Goal: Task Accomplishment & Management: Complete application form

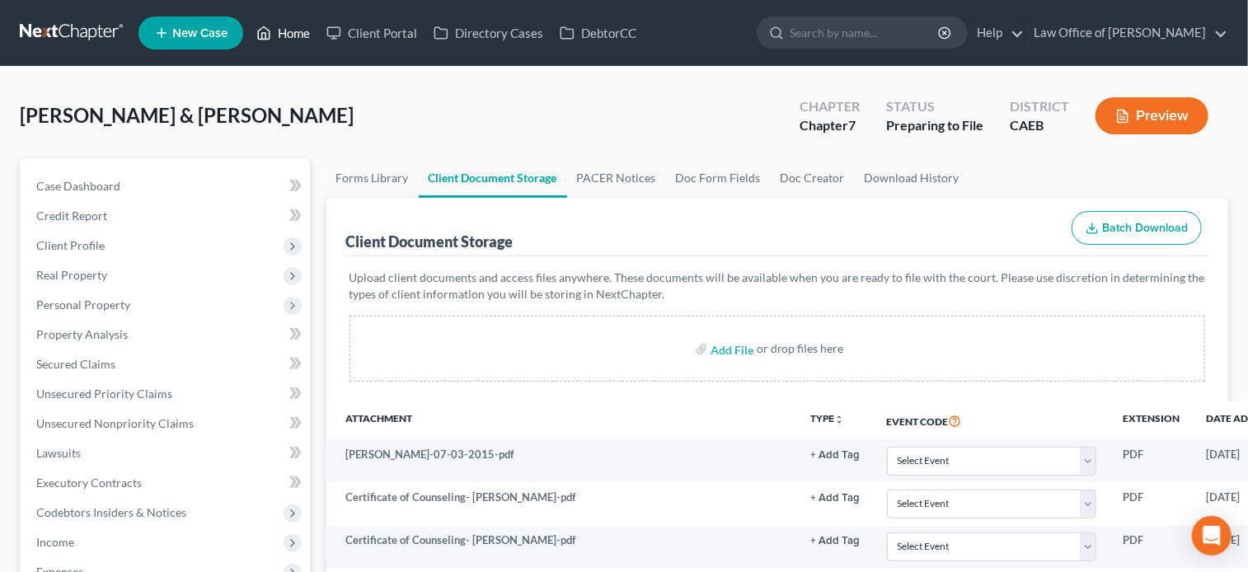
click at [294, 37] on link "Home" at bounding box center [283, 33] width 70 height 30
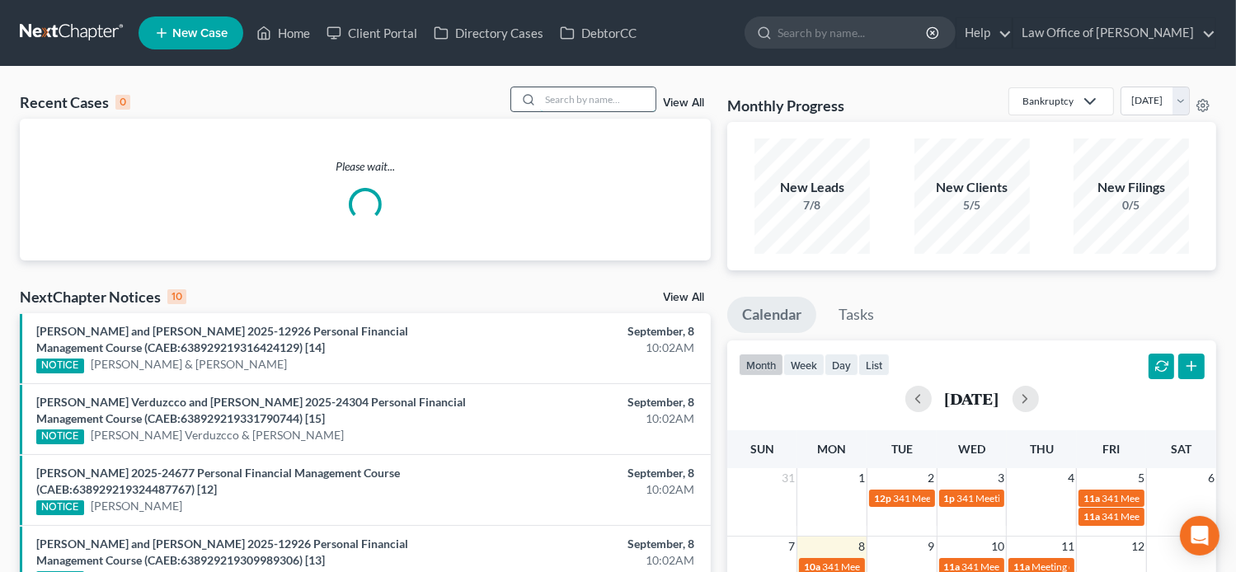
click at [586, 101] on input "search" at bounding box center [597, 99] width 115 height 24
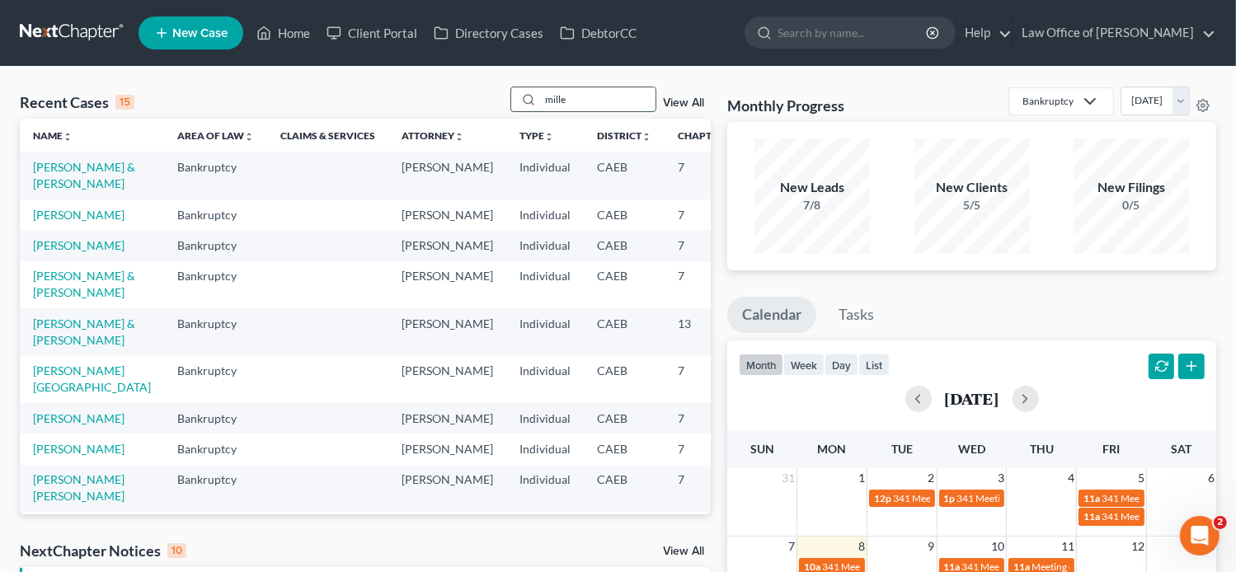
type input "[PERSON_NAME]"
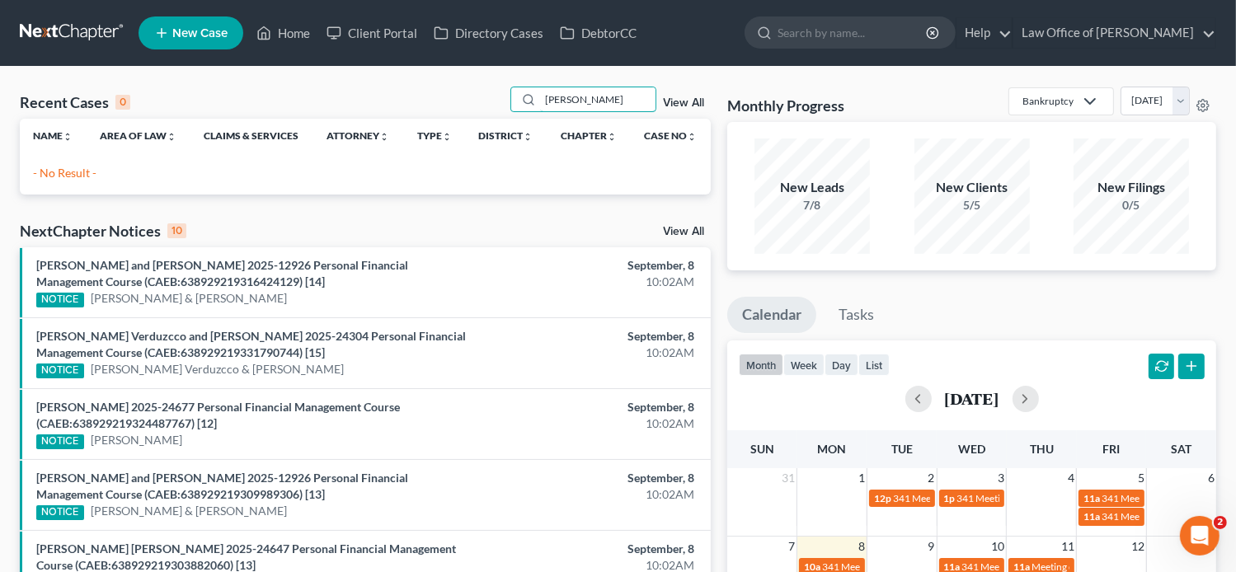
drag, startPoint x: 587, startPoint y: 103, endPoint x: 505, endPoint y: 113, distance: 83.1
click at [505, 113] on div "Recent Cases 0 [PERSON_NAME] View All" at bounding box center [365, 103] width 691 height 32
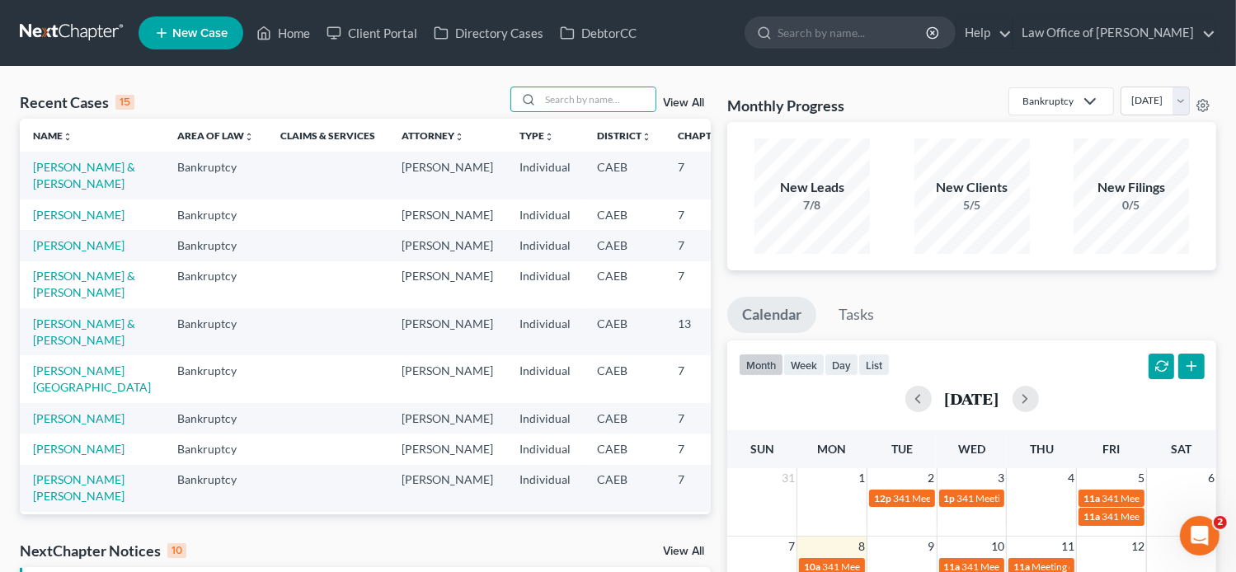
click at [201, 31] on span "New Case" at bounding box center [199, 33] width 55 height 12
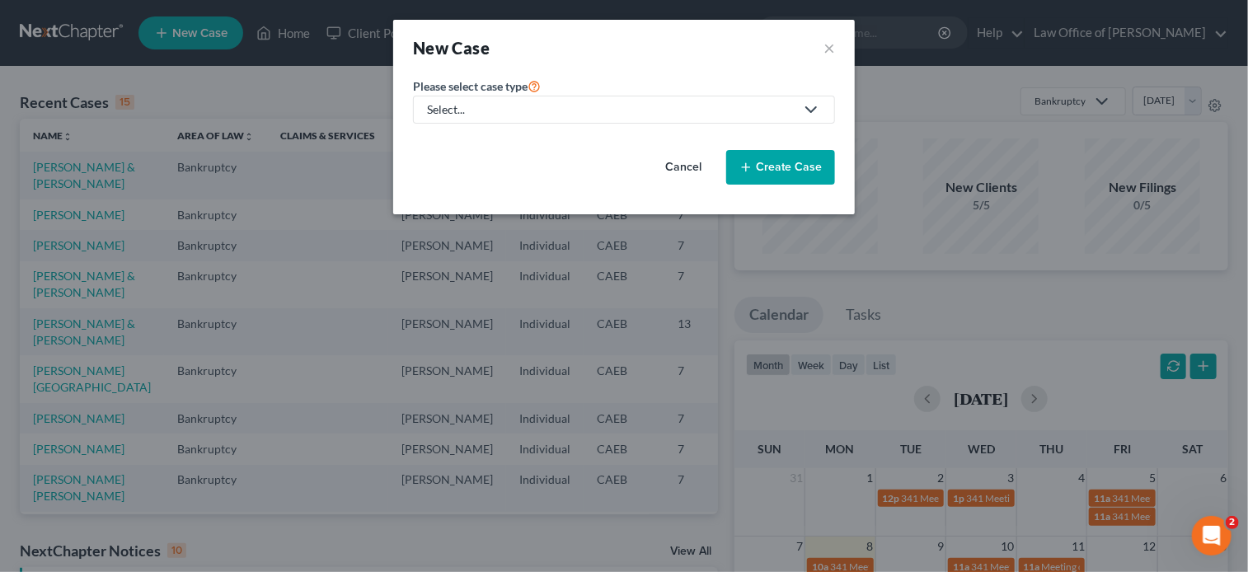
click at [595, 101] on div "Select..." at bounding box center [611, 109] width 368 height 16
click at [478, 148] on div "Bankruptcy" at bounding box center [458, 142] width 59 height 16
select select "8"
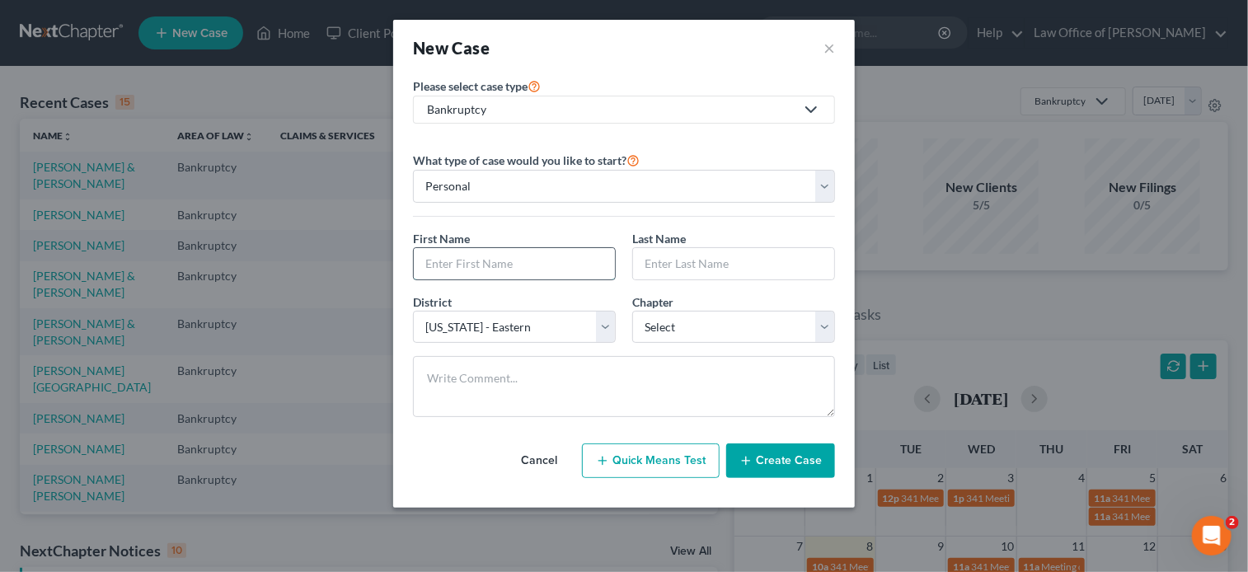
click at [496, 271] on input "text" at bounding box center [514, 263] width 201 height 31
paste input "[PERSON_NAME] and [PERSON_NAME]"
type input "[PERSON_NAME] and [PERSON_NAME]"
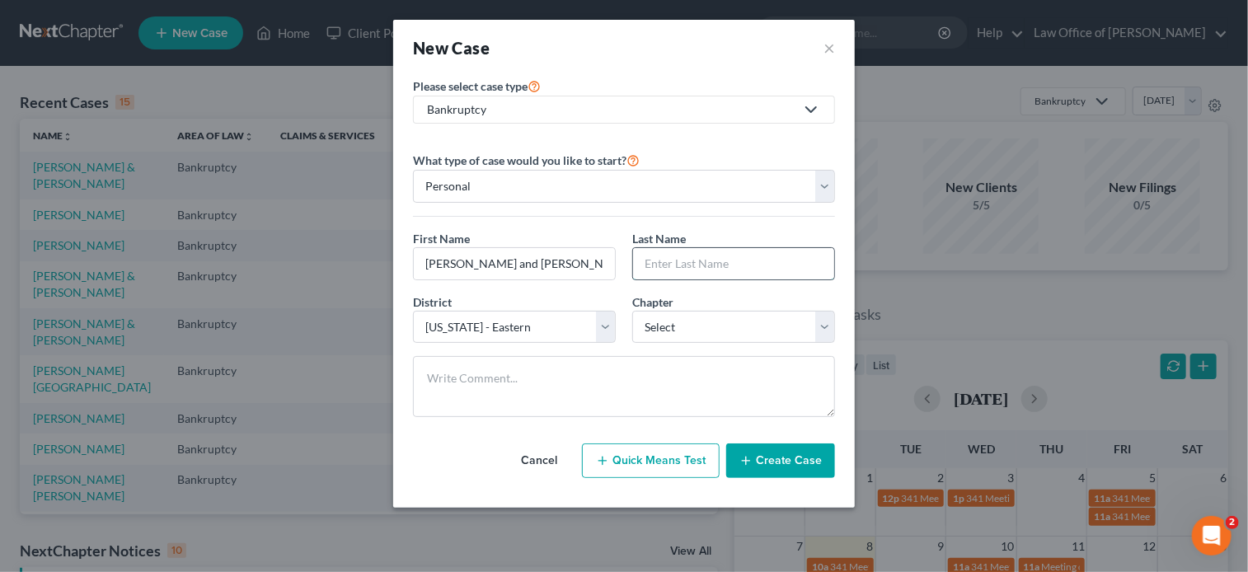
click at [709, 263] on input "text" at bounding box center [733, 263] width 201 height 31
paste input "[PERSON_NAME] and [PERSON_NAME]"
type input "[PERSON_NAME] and [PERSON_NAME]"
drag, startPoint x: 531, startPoint y: 265, endPoint x: 675, endPoint y: 266, distance: 143.5
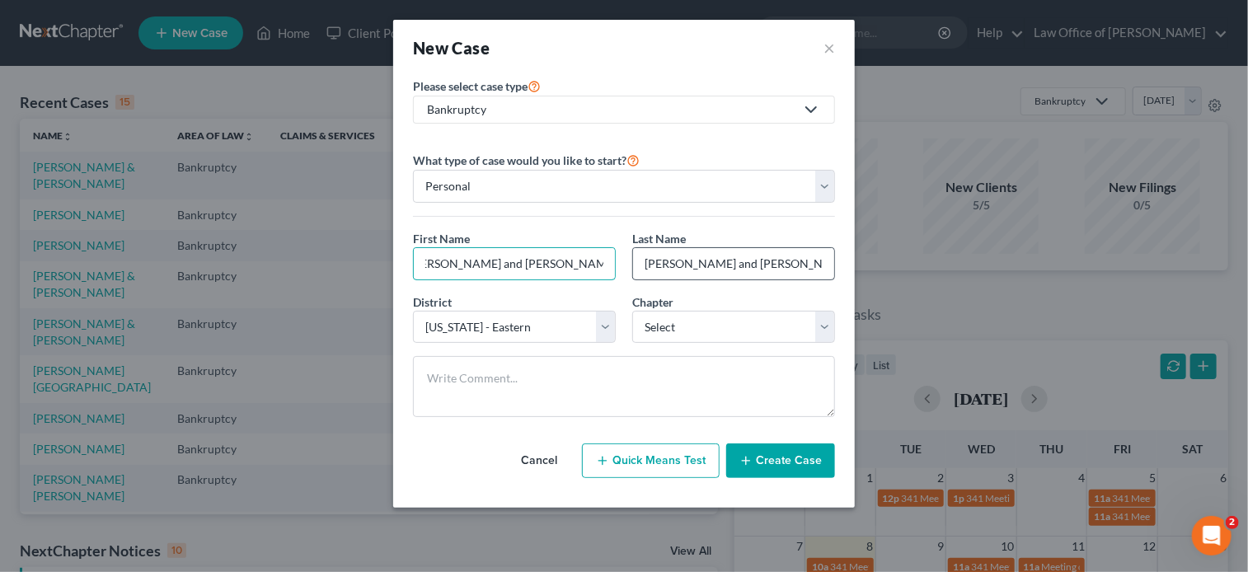
click at [675, 266] on div "First Name * [PERSON_NAME] and [PERSON_NAME] Last Name * [PERSON_NAME] and [PER…" at bounding box center [624, 261] width 439 height 63
type input "[PERSON_NAME]"
drag, startPoint x: 745, startPoint y: 264, endPoint x: 877, endPoint y: 258, distance: 132.9
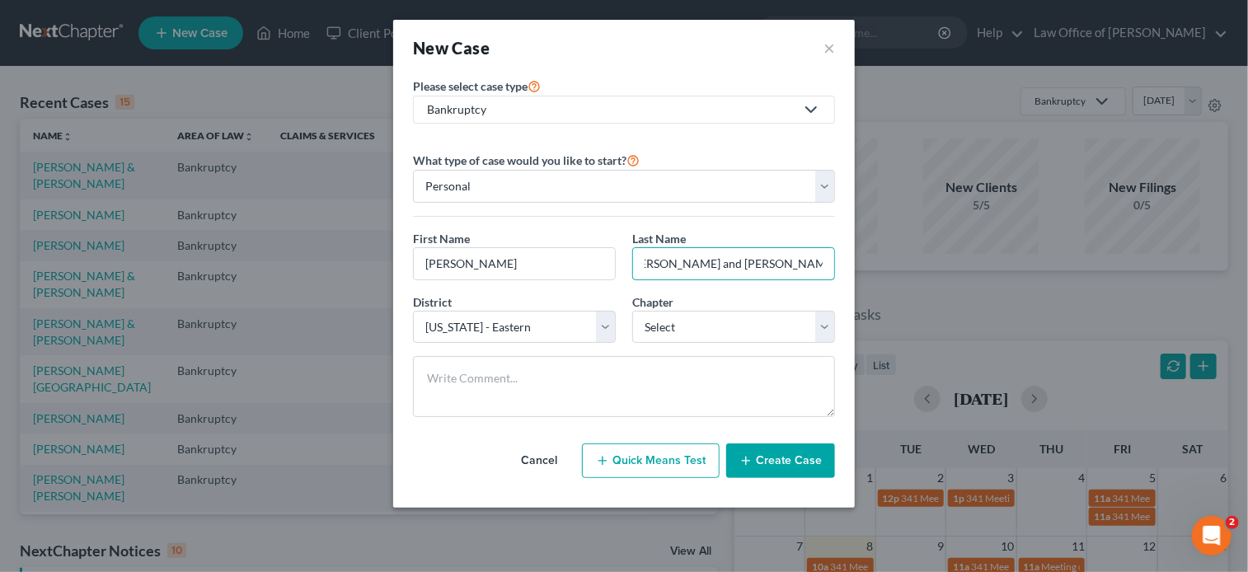
click at [877, 258] on div "New Case × Please select case type * Bankruptcy Bankruptcy Other What type of c…" at bounding box center [624, 286] width 1248 height 572
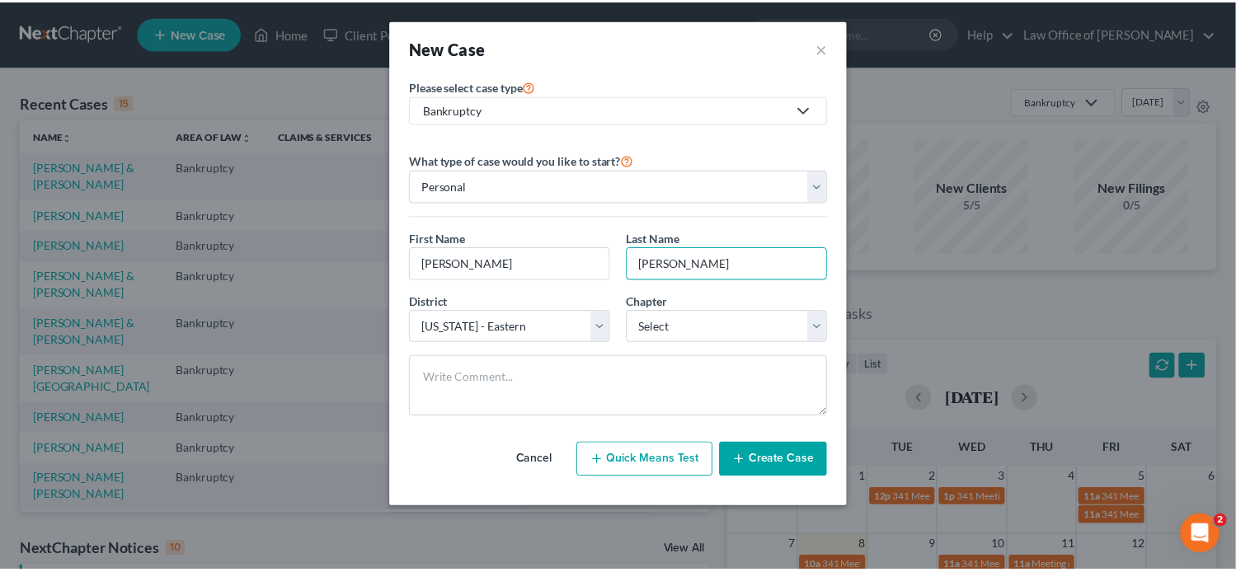
scroll to position [0, 0]
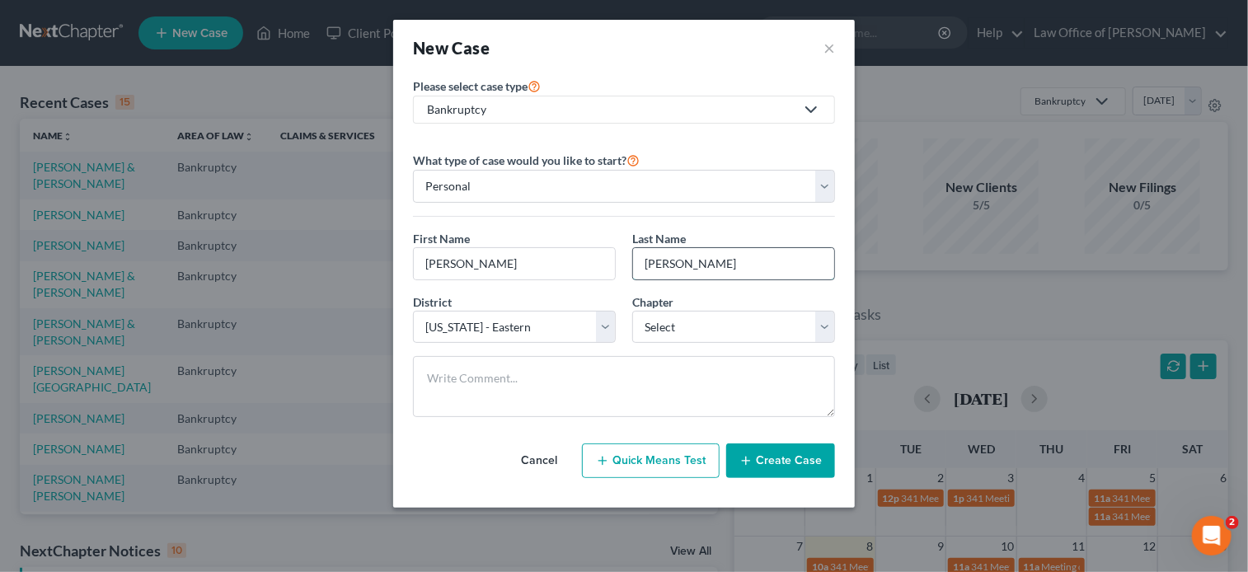
click at [679, 260] on input "[PERSON_NAME]" at bounding box center [733, 263] width 201 height 31
type input "[PERSON_NAME]"
click at [722, 332] on select "Select 7 11 12 13" at bounding box center [733, 327] width 203 height 33
select select "3"
click at [632, 311] on select "Select 7 11 12 13" at bounding box center [733, 327] width 203 height 33
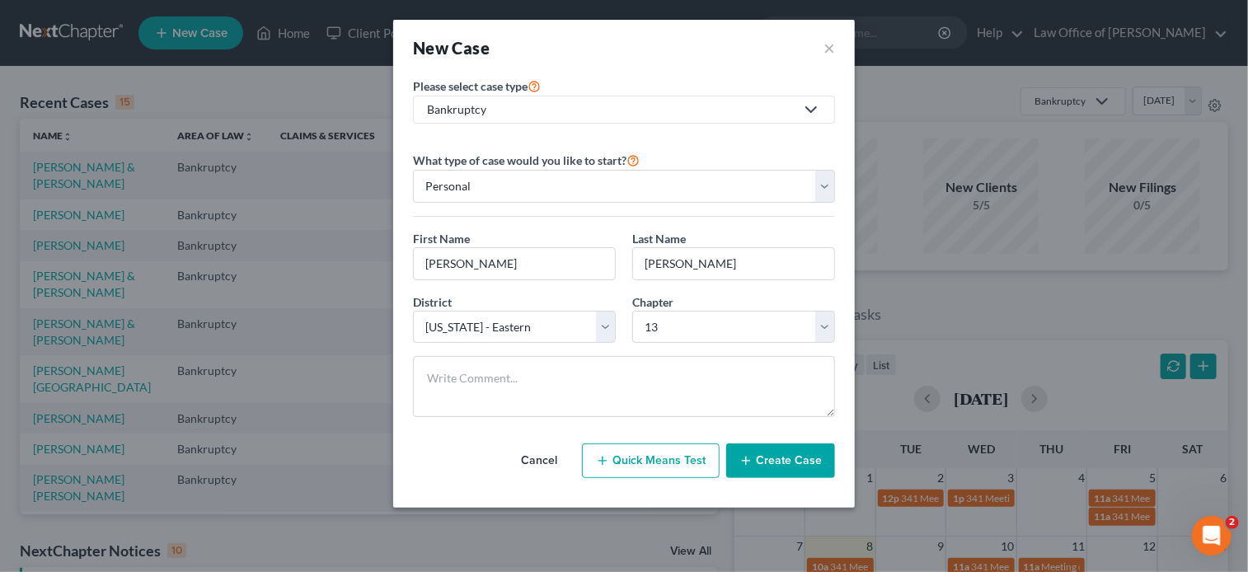
click at [781, 468] on button "Create Case" at bounding box center [780, 461] width 109 height 35
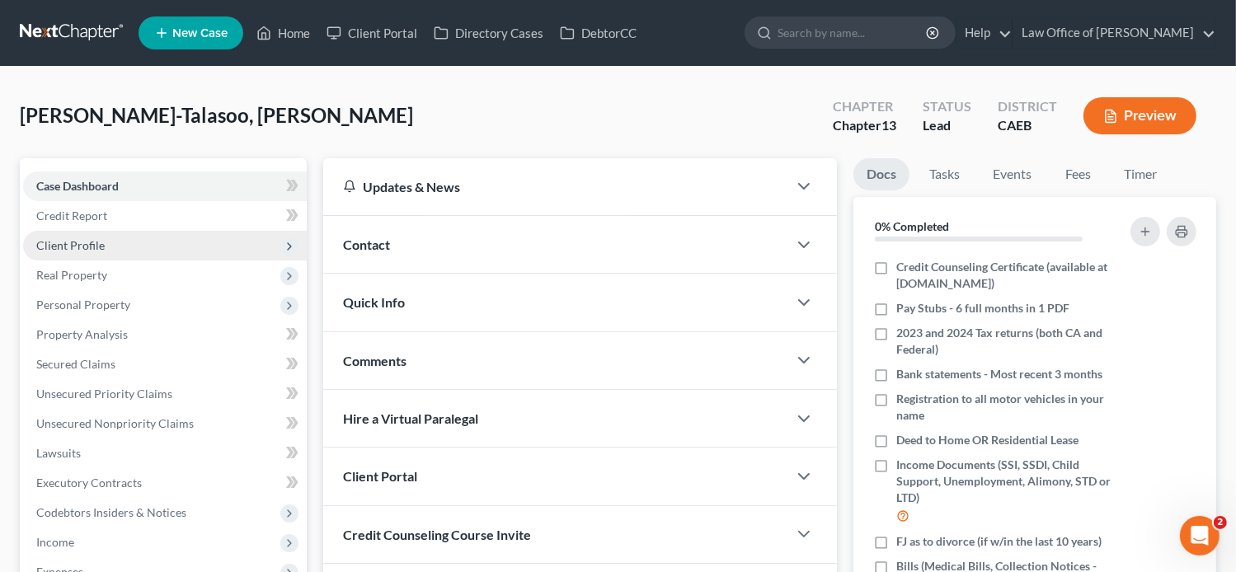
click at [134, 242] on span "Client Profile" at bounding box center [165, 246] width 284 height 30
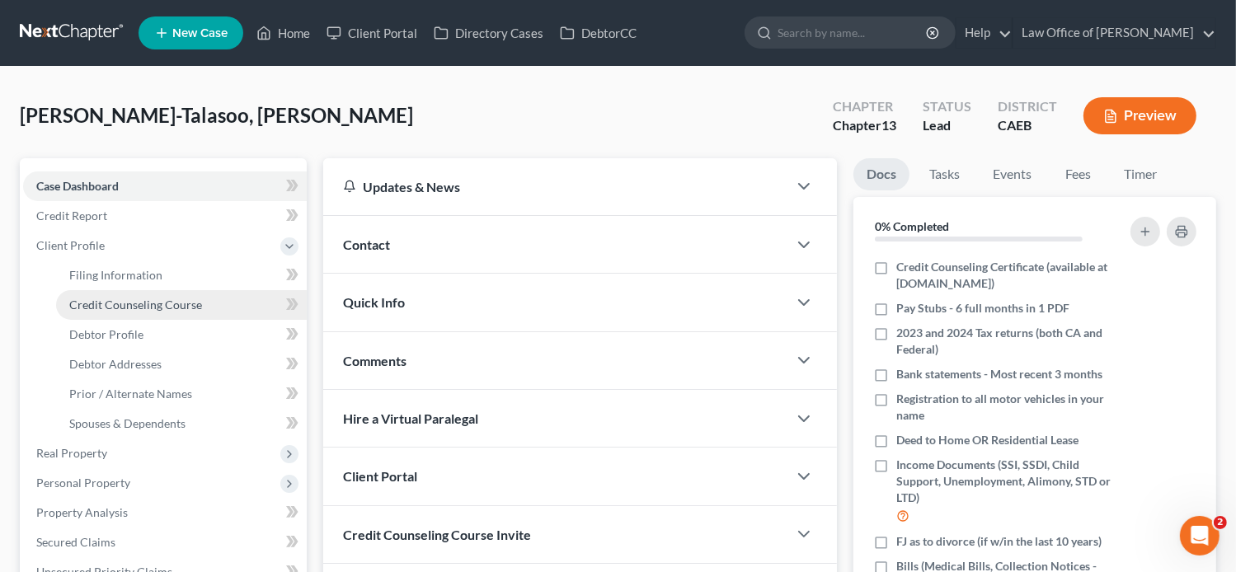
click at [165, 308] on span "Credit Counseling Course" at bounding box center [135, 305] width 133 height 14
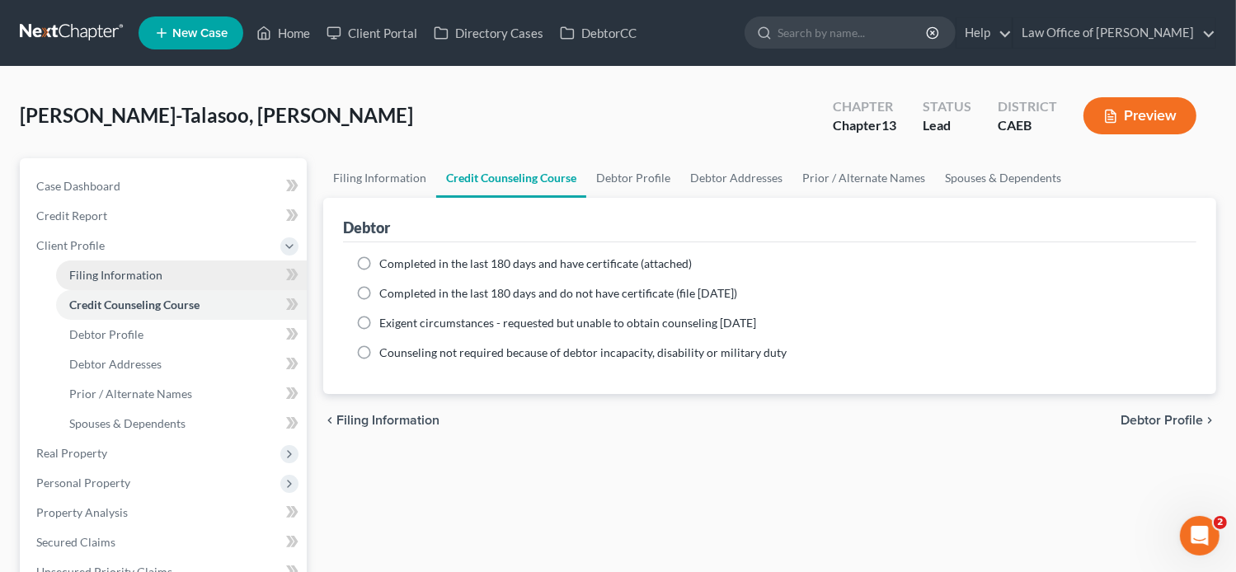
click at [158, 275] on span "Filing Information" at bounding box center [115, 275] width 93 height 14
select select "1"
select select "0"
select select "3"
select select "8"
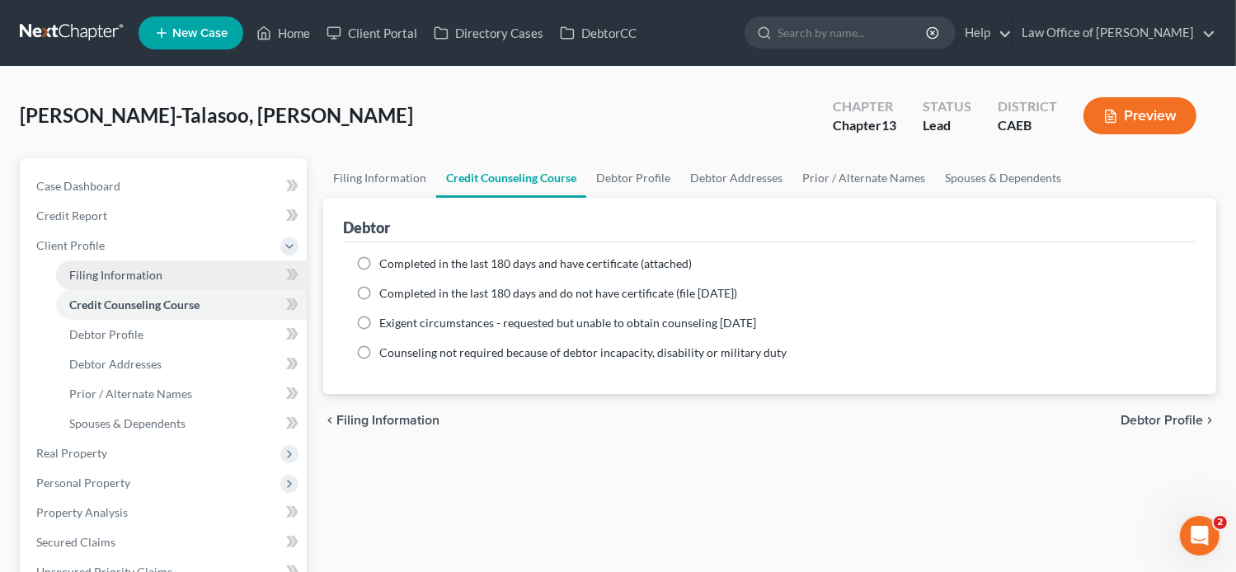
select select "4"
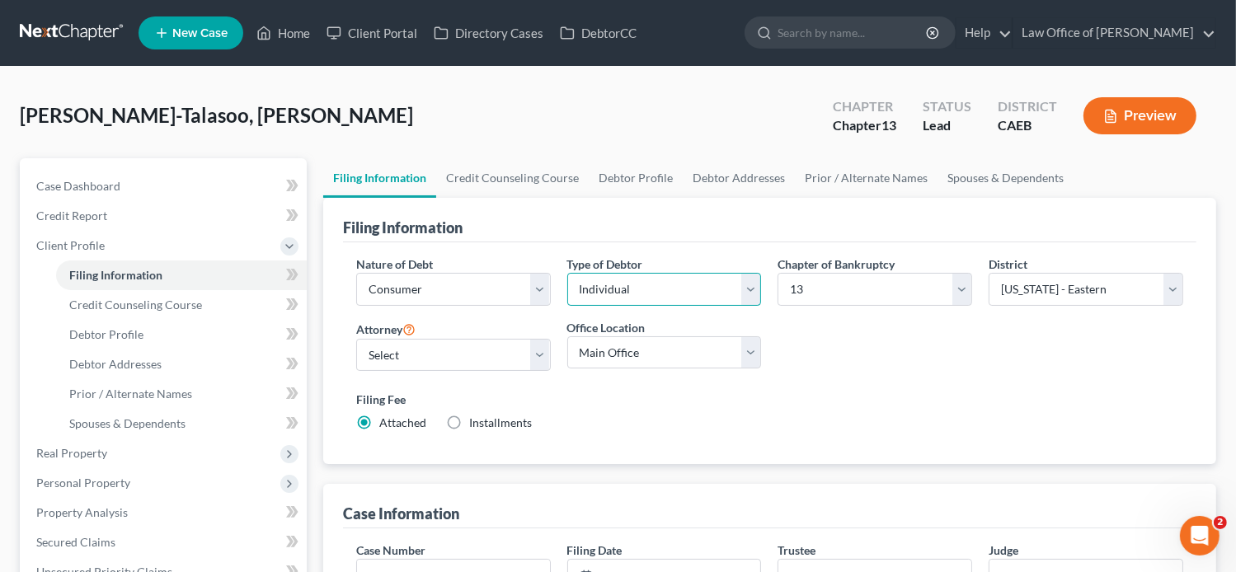
click at [755, 284] on select "Select Individual Joint" at bounding box center [664, 289] width 195 height 33
select select "1"
click at [567, 273] on select "Select Individual Joint" at bounding box center [664, 289] width 195 height 33
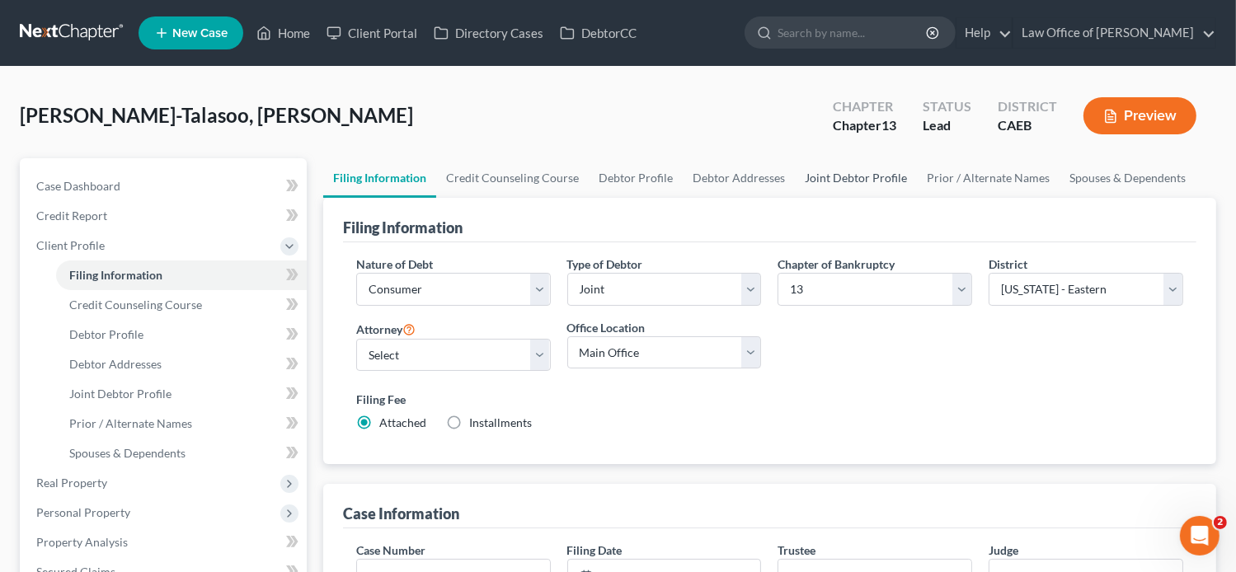
click at [844, 170] on link "Joint Debtor Profile" at bounding box center [856, 178] width 122 height 40
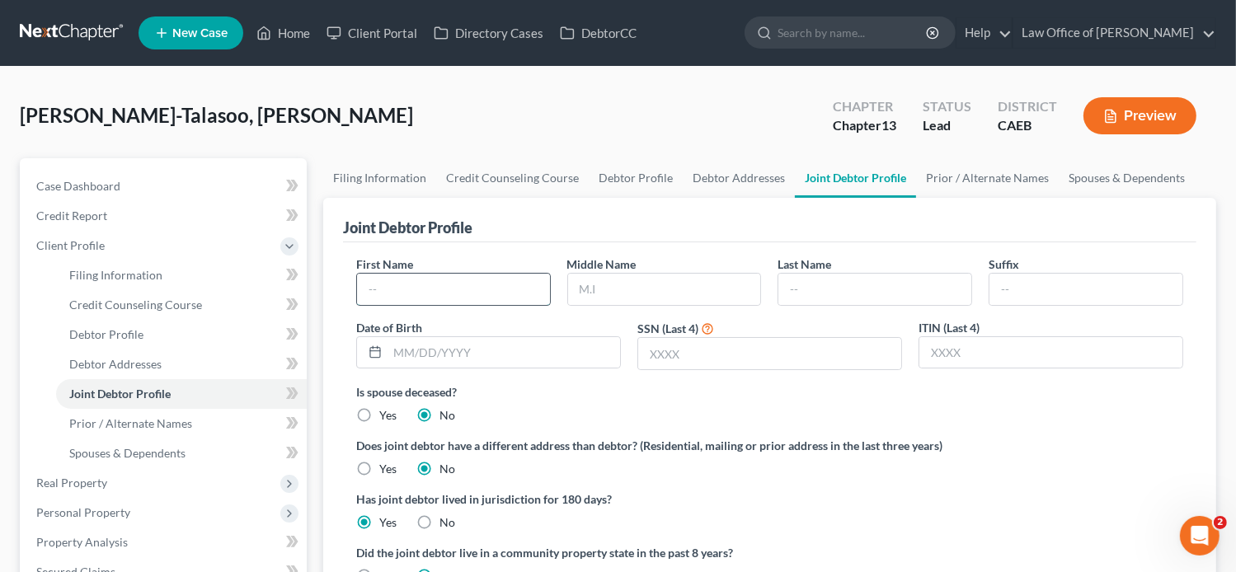
click at [452, 295] on input "text" at bounding box center [453, 289] width 193 height 31
paste input "[PERSON_NAME] and [PERSON_NAME]"
type input "[PERSON_NAME] and [PERSON_NAME]"
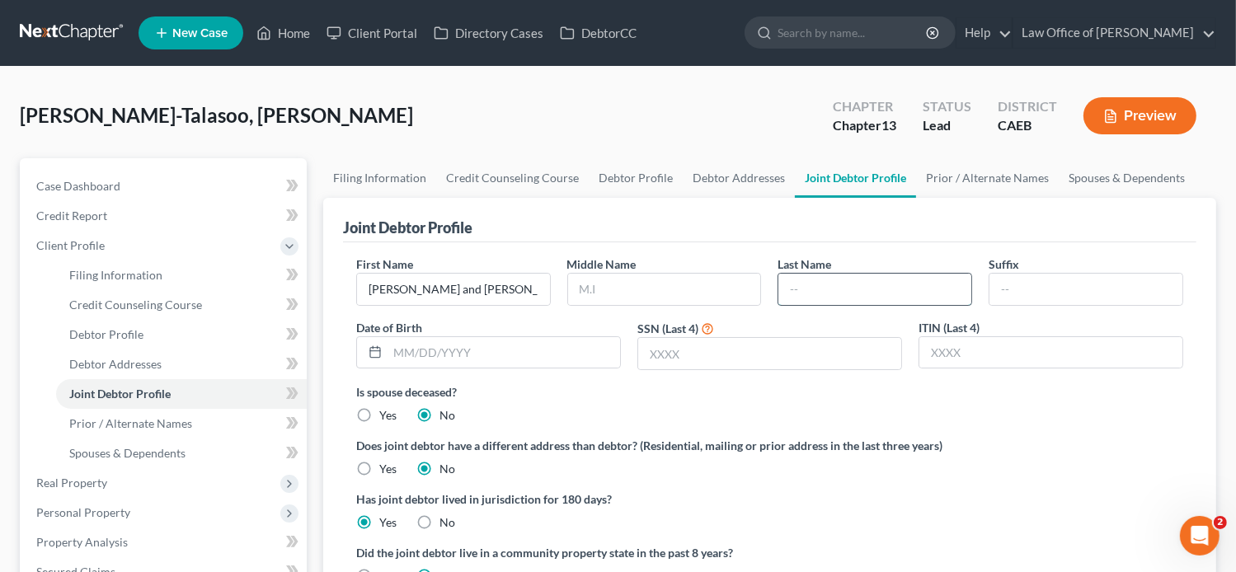
click at [805, 296] on input "text" at bounding box center [874, 289] width 193 height 31
paste input "[PERSON_NAME] and [PERSON_NAME]"
type input "[PERSON_NAME] and [PERSON_NAME]"
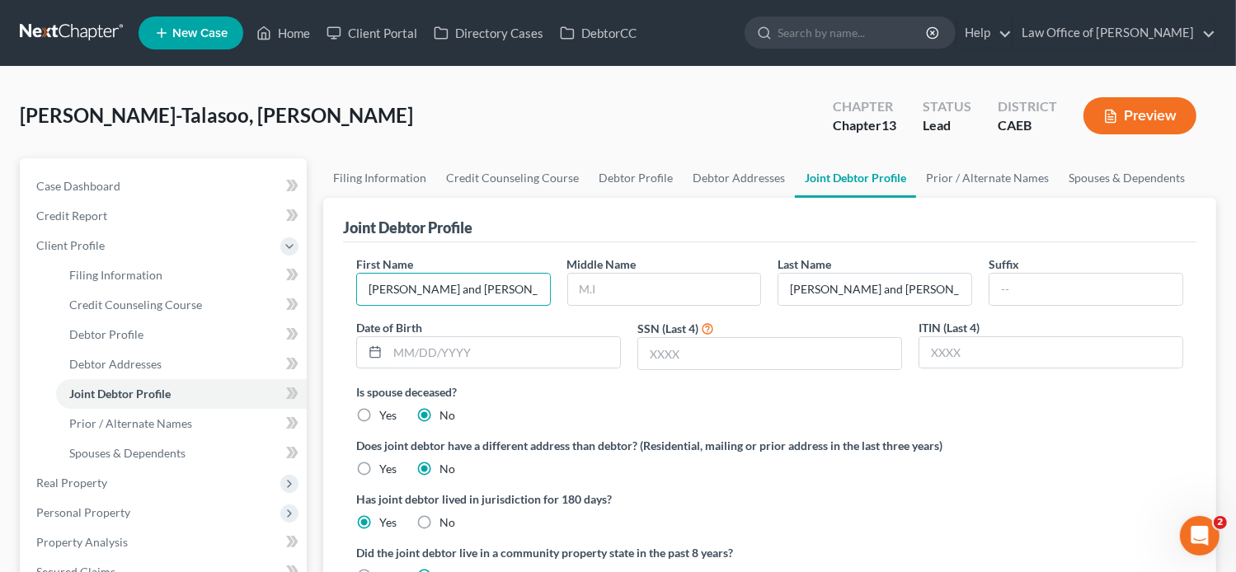
drag, startPoint x: 489, startPoint y: 289, endPoint x: 353, endPoint y: 285, distance: 136.1
click at [353, 285] on div "First Name [PERSON_NAME] and [PERSON_NAME]" at bounding box center [453, 281] width 211 height 50
drag, startPoint x: 461, startPoint y: 295, endPoint x: 407, endPoint y: 296, distance: 53.6
click at [407, 296] on input "[PERSON_NAME]" at bounding box center [453, 289] width 193 height 31
type input "[PERSON_NAME]"
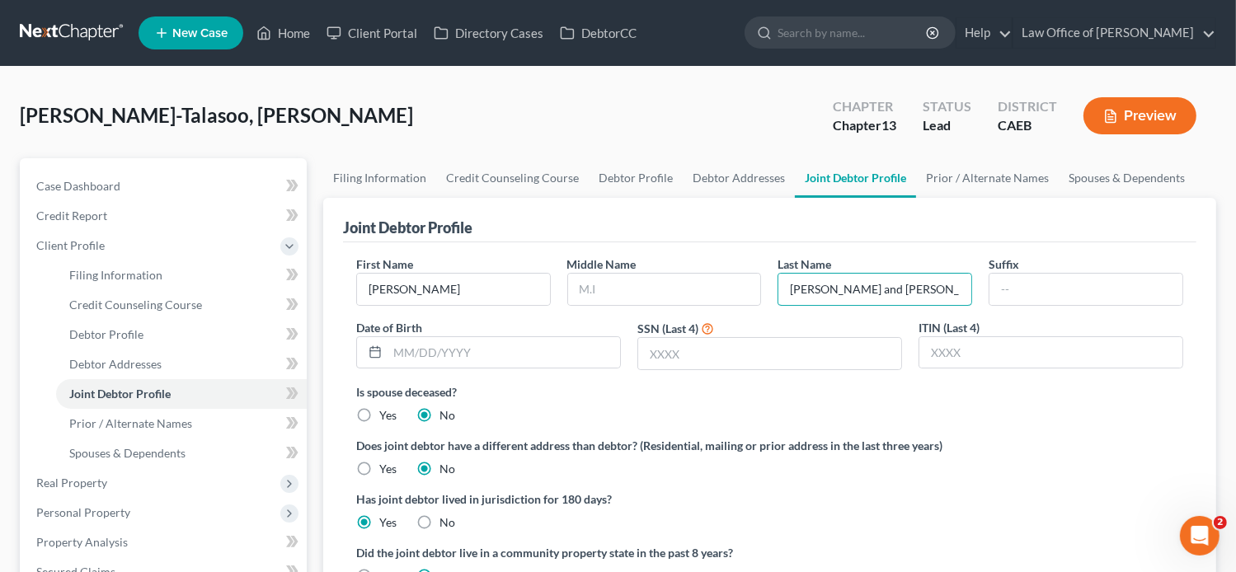
drag, startPoint x: 947, startPoint y: 289, endPoint x: 719, endPoint y: 329, distance: 231.8
click at [719, 329] on div "First Name [PERSON_NAME] Middle Name Last Name [PERSON_NAME] and [PERSON_NAME] …" at bounding box center [770, 320] width 844 height 128
type input "Talasoo"
click at [115, 186] on span "Case Dashboard" at bounding box center [78, 186] width 84 height 14
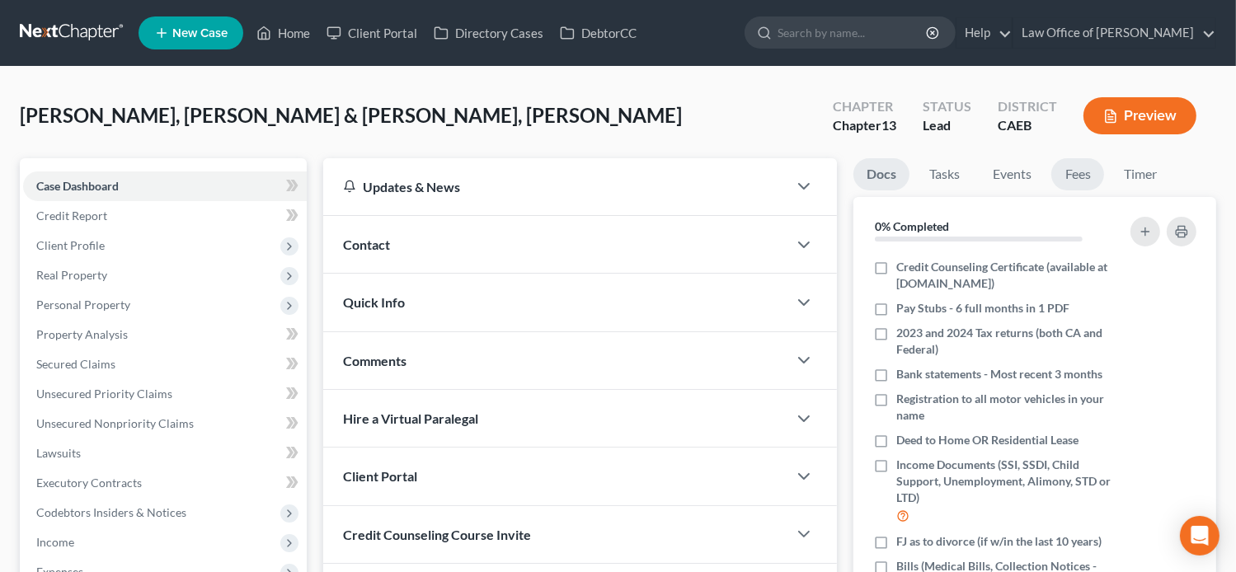
click at [1090, 174] on link "Fees" at bounding box center [1077, 174] width 53 height 32
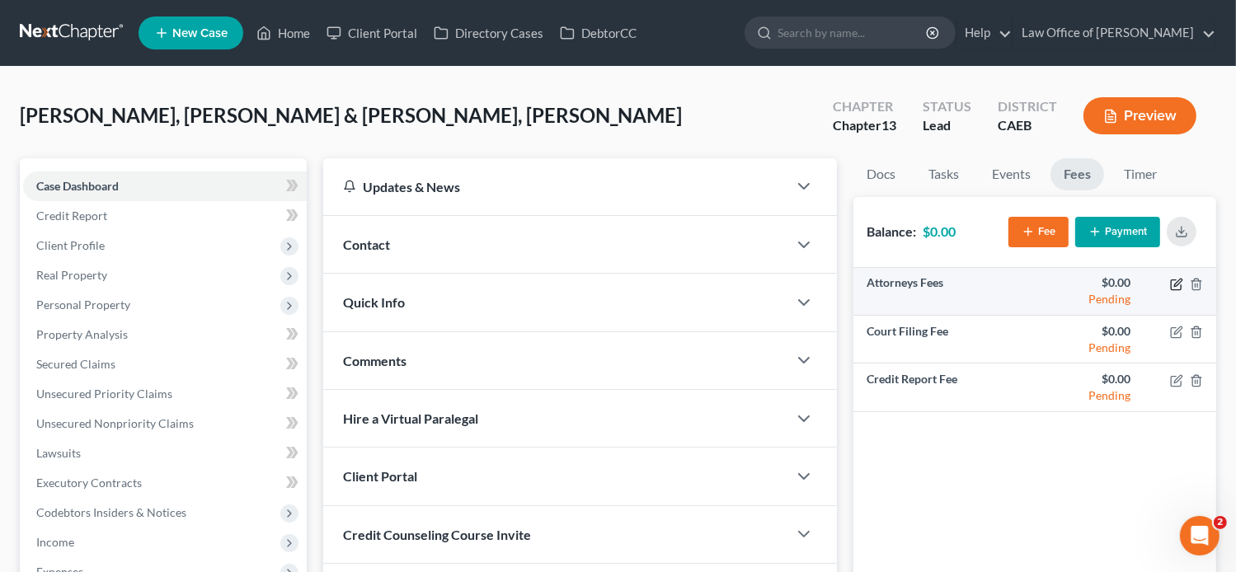
click at [1174, 283] on icon "button" at bounding box center [1176, 284] width 13 height 13
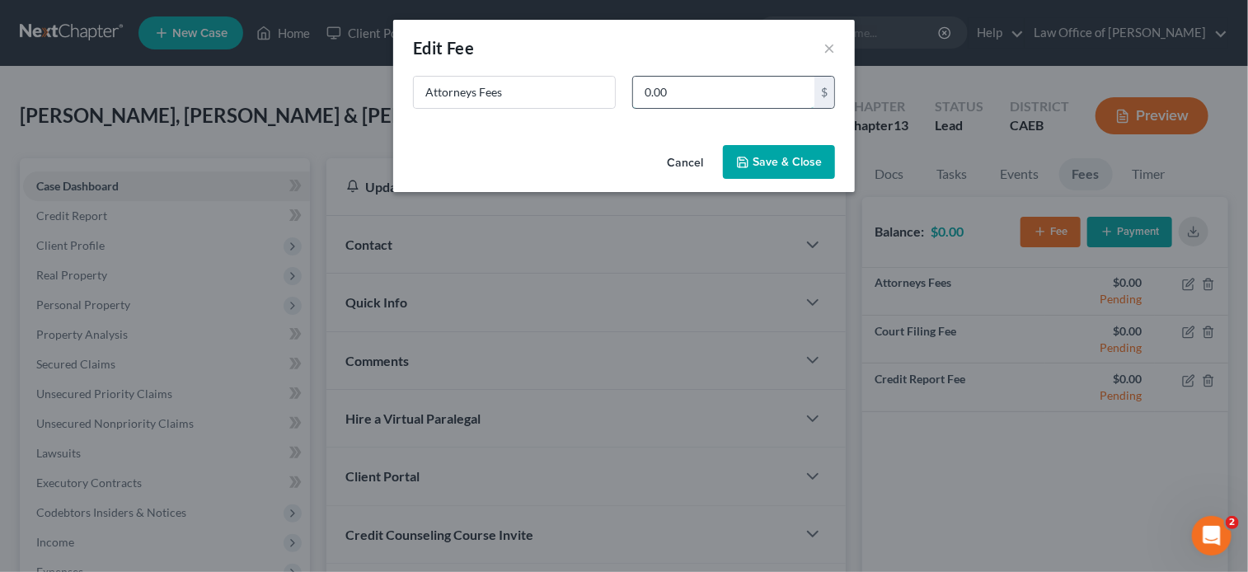
click at [682, 90] on input "0.00" at bounding box center [723, 92] width 181 height 31
type input "9,000"
click at [531, 92] on input "Attorneys Fees" at bounding box center [514, 92] width 201 height 31
click at [782, 171] on button "Save & Close" at bounding box center [779, 162] width 112 height 35
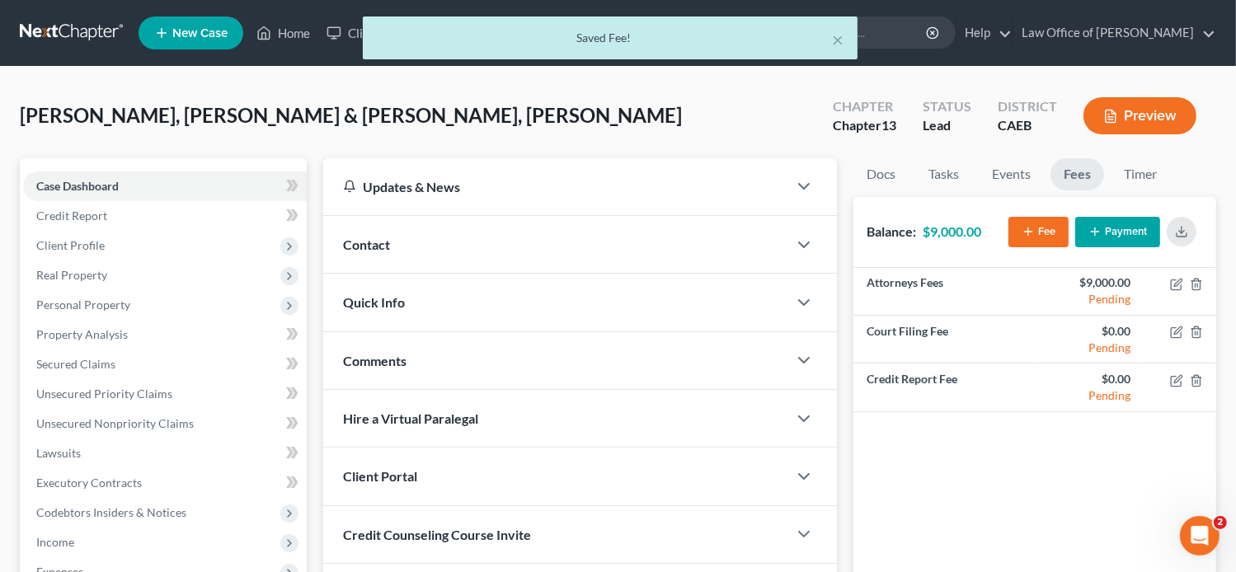
click at [1047, 230] on button "Fee" at bounding box center [1038, 232] width 60 height 31
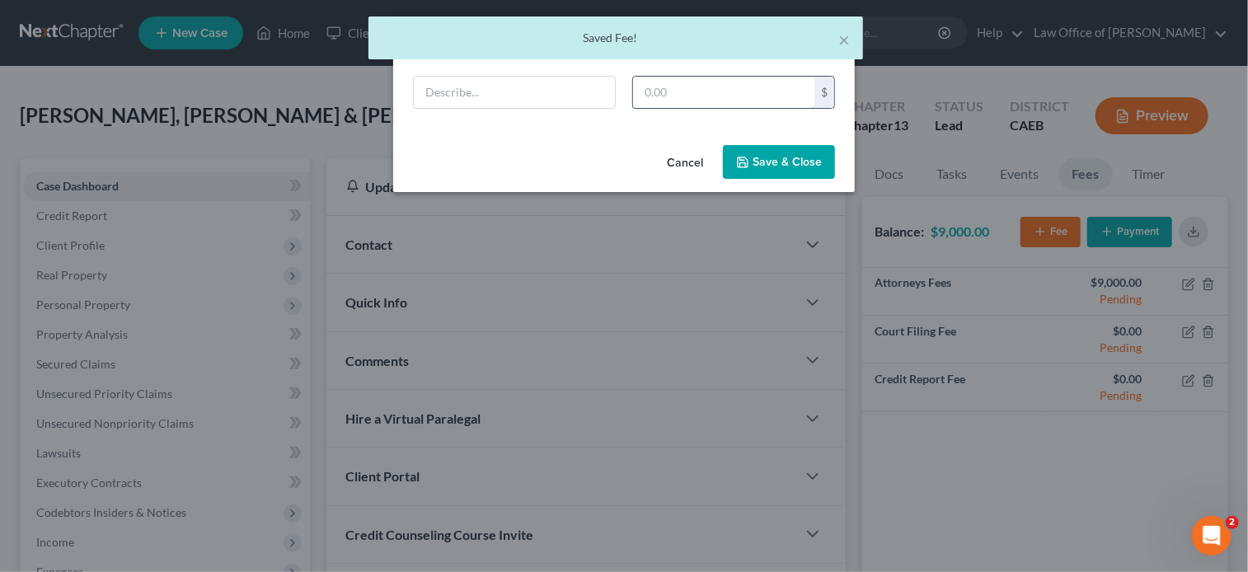
click at [755, 80] on input "text" at bounding box center [723, 92] width 181 height 31
type input "3,000"
click at [457, 90] on input "text" at bounding box center [514, 92] width 201 height 31
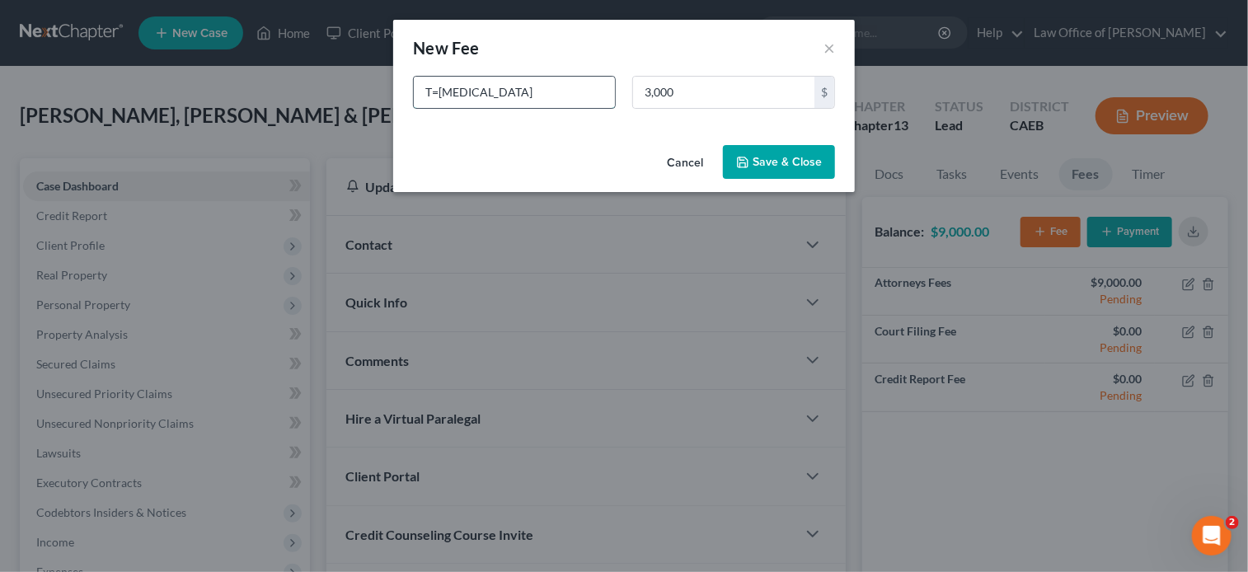
click at [440, 96] on input "T=Retainer" at bounding box center [514, 92] width 201 height 31
click at [499, 103] on input "Retainer" at bounding box center [514, 92] width 201 height 31
type input "Retainer Agreement"
click at [748, 165] on icon "button" at bounding box center [743, 162] width 10 height 10
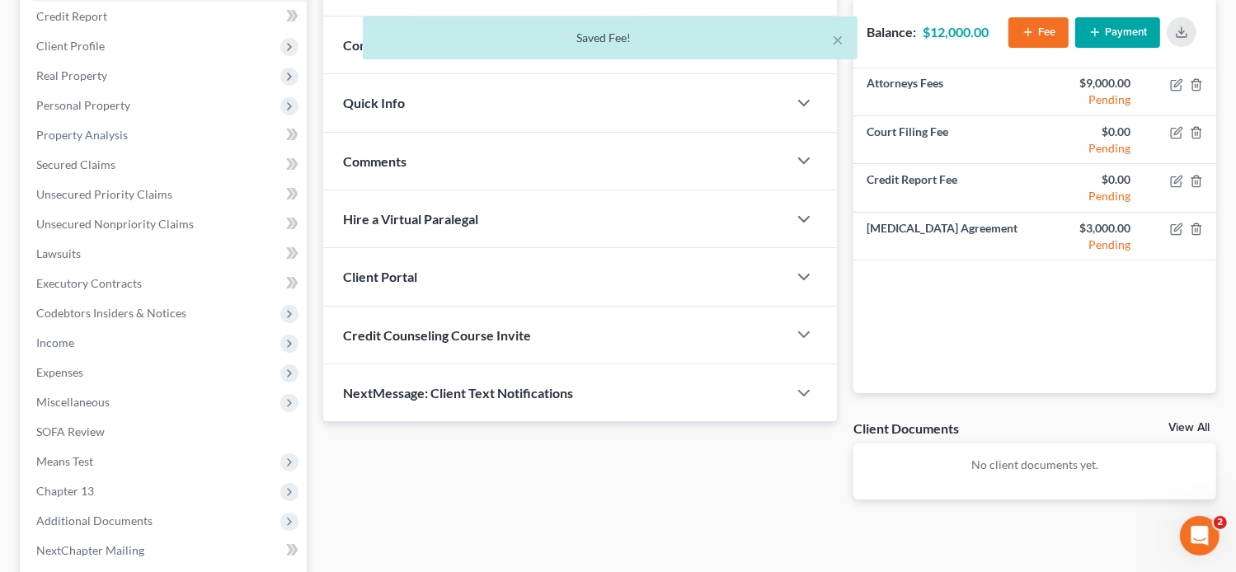
scroll to position [362, 0]
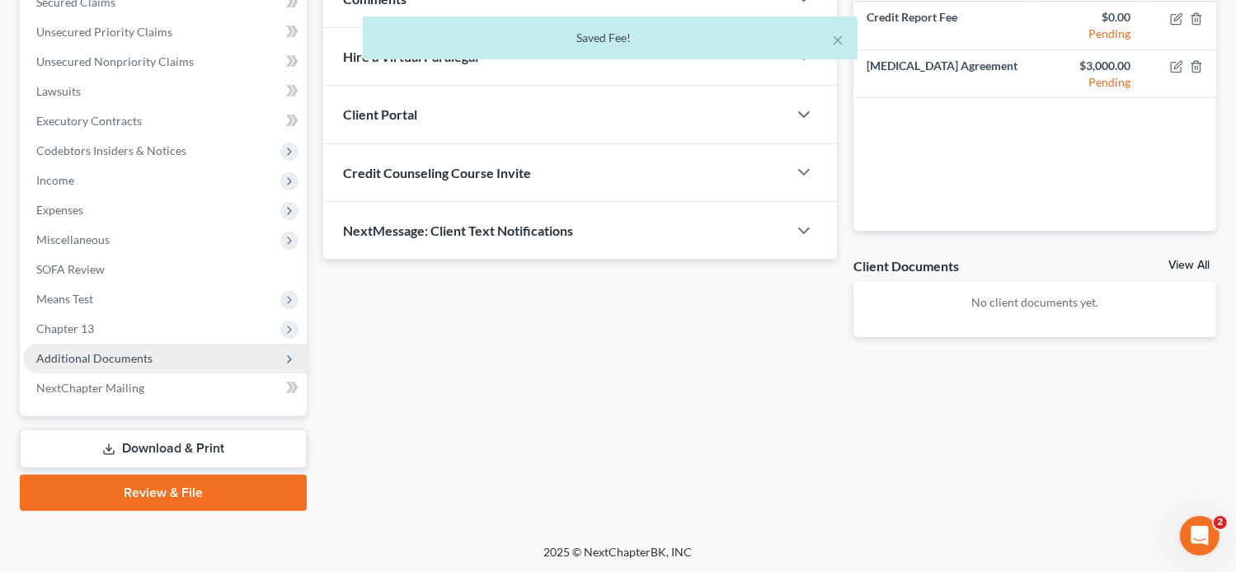
click at [244, 360] on span "Additional Documents" at bounding box center [165, 359] width 284 height 30
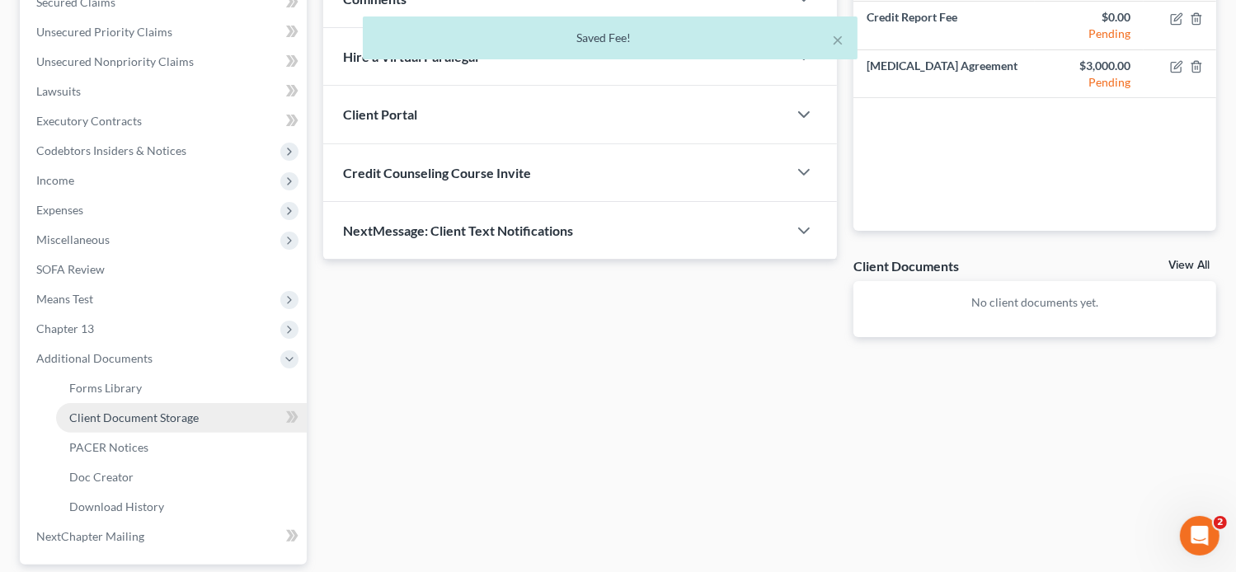
click at [172, 415] on span "Client Document Storage" at bounding box center [133, 418] width 129 height 14
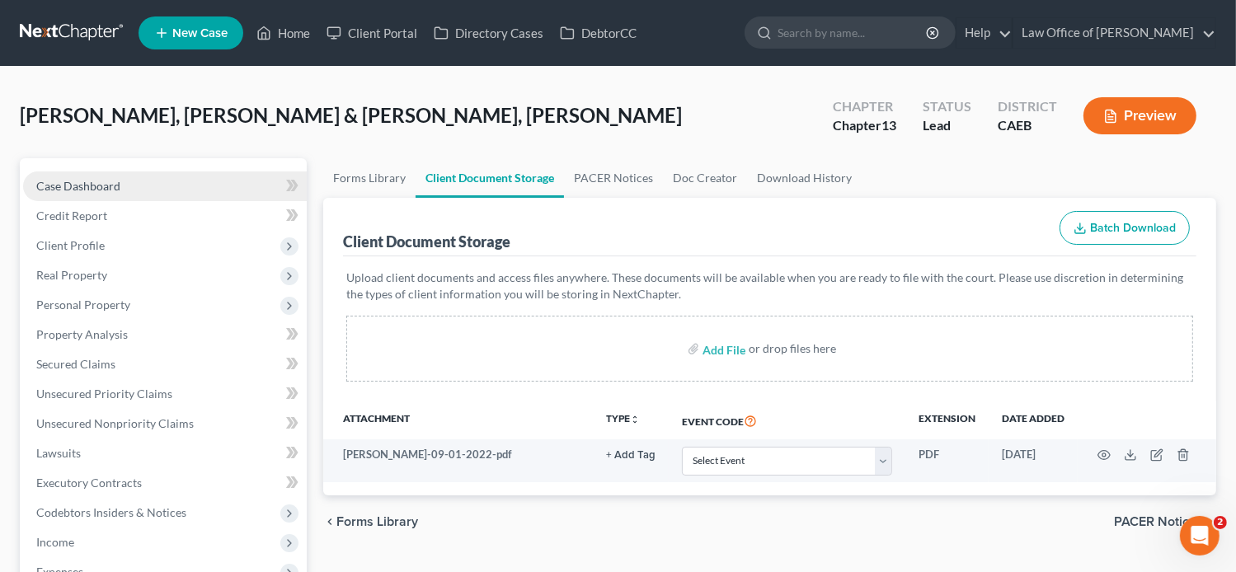
click at [82, 183] on span "Case Dashboard" at bounding box center [78, 186] width 84 height 14
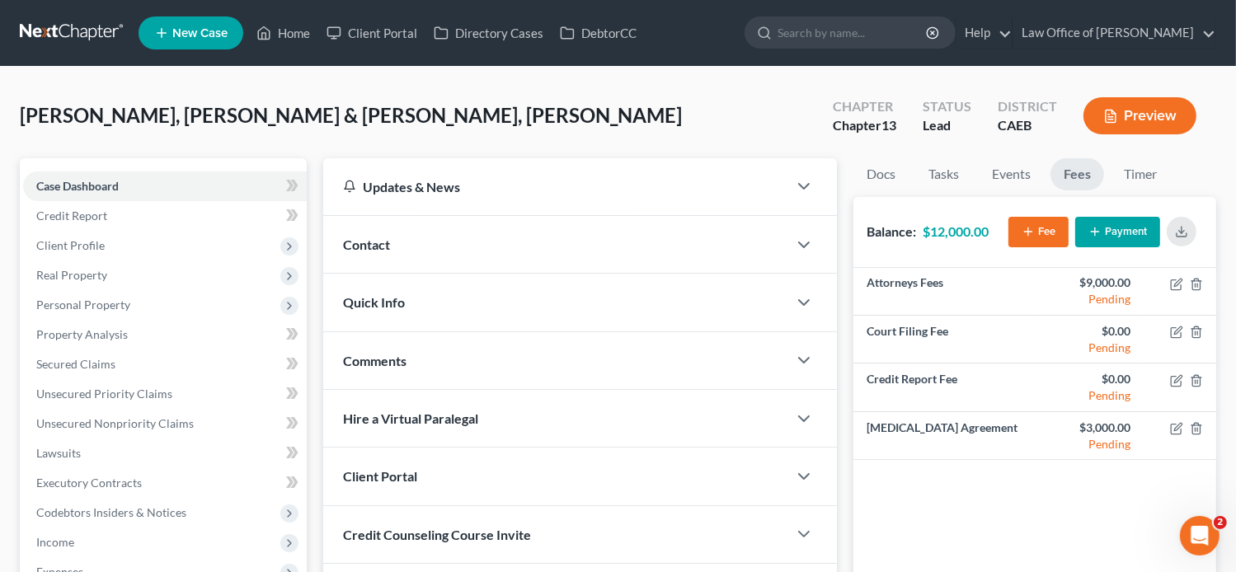
click at [411, 243] on div "Contact" at bounding box center [555, 244] width 465 height 57
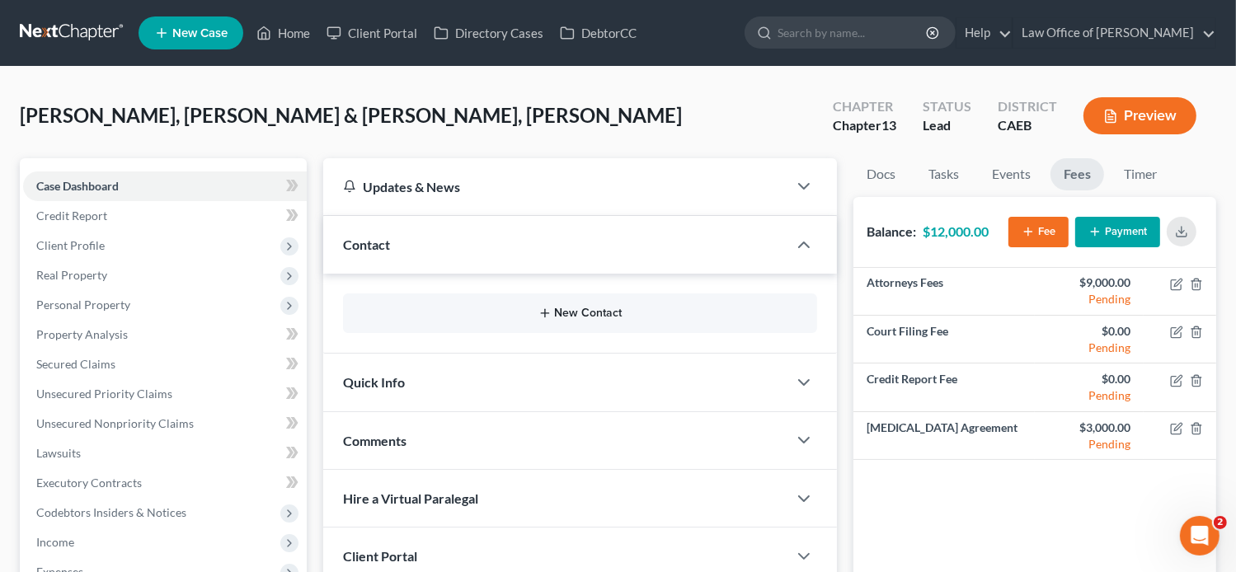
click at [552, 307] on button "New Contact" at bounding box center [580, 313] width 449 height 13
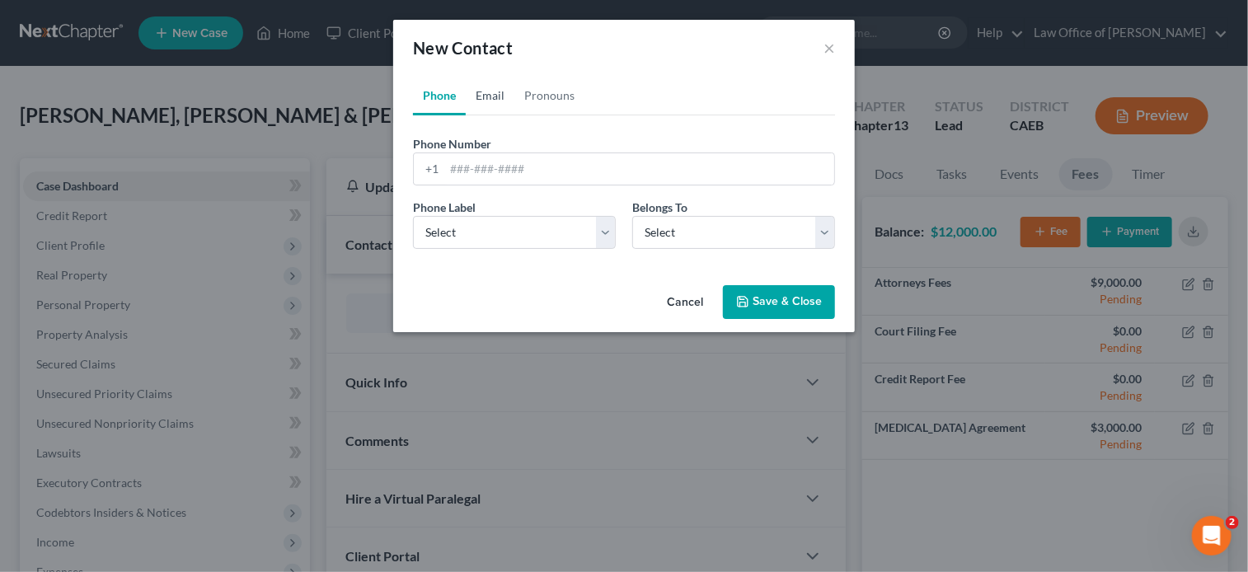
click at [492, 93] on link "Email" at bounding box center [490, 96] width 49 height 40
click at [498, 169] on input "email" at bounding box center [639, 168] width 390 height 31
paste input "aviladiana24@yahoo.com"
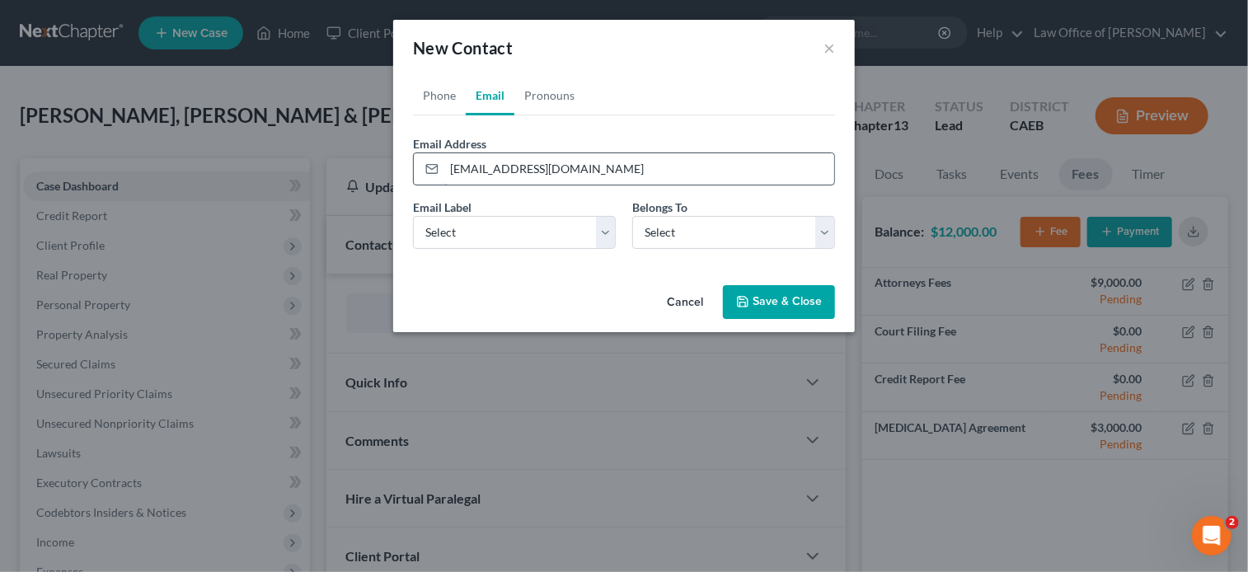
click at [449, 168] on input "aviladiana24@yahoo.com" at bounding box center [639, 168] width 390 height 31
type input "aviladiana24@yahoo.com"
click at [454, 239] on select "Select Home Work Other" at bounding box center [514, 232] width 203 height 33
select select "0"
click at [413, 216] on select "Select Home Work Other" at bounding box center [514, 232] width 203 height 33
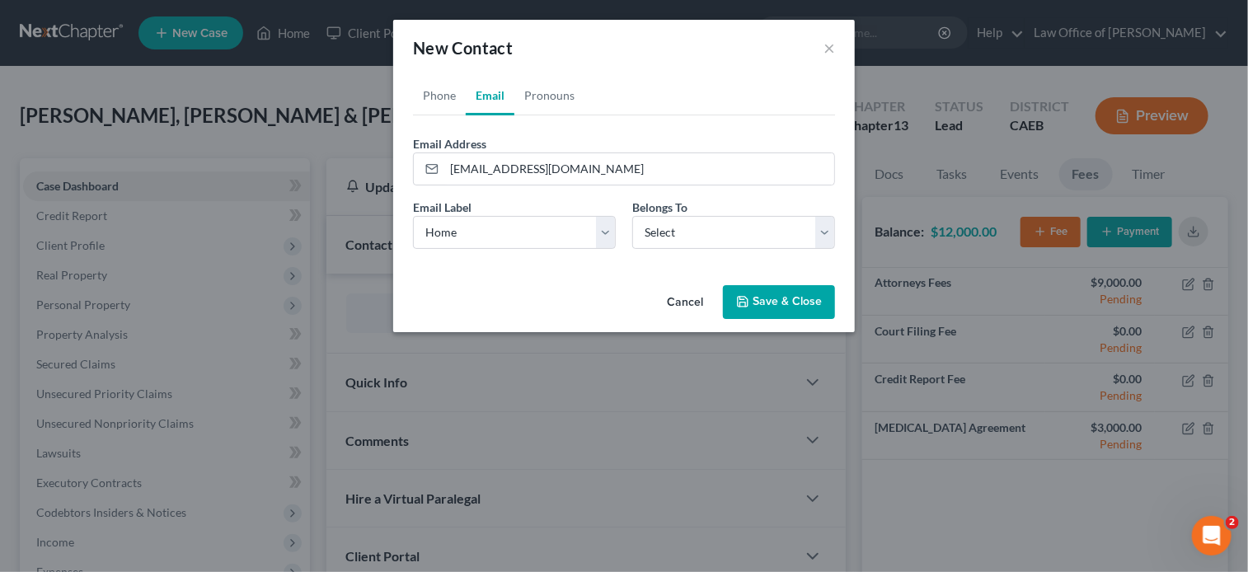
click at [691, 248] on div "Email Label Select Home Work Other Belongs To * Select Client Spouse Other" at bounding box center [624, 230] width 439 height 63
click at [681, 230] on select "Select Client Spouse Other" at bounding box center [733, 232] width 203 height 33
select select "0"
click at [632, 216] on select "Select Client Spouse Other" at bounding box center [733, 232] width 203 height 33
select select "0"
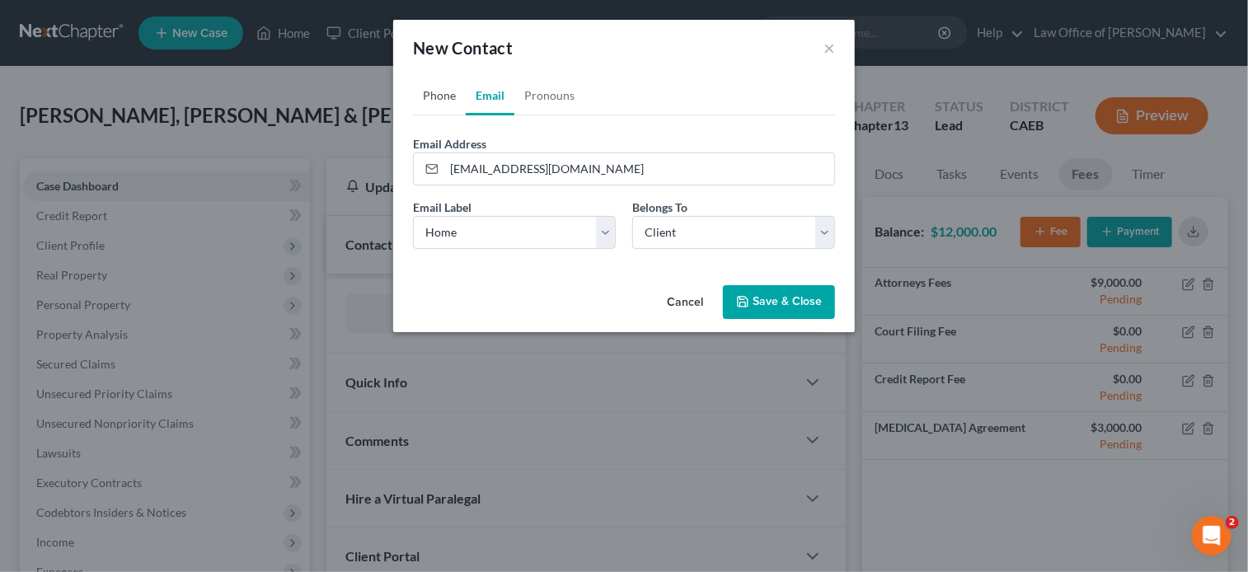
click at [444, 95] on link "Phone" at bounding box center [439, 96] width 53 height 40
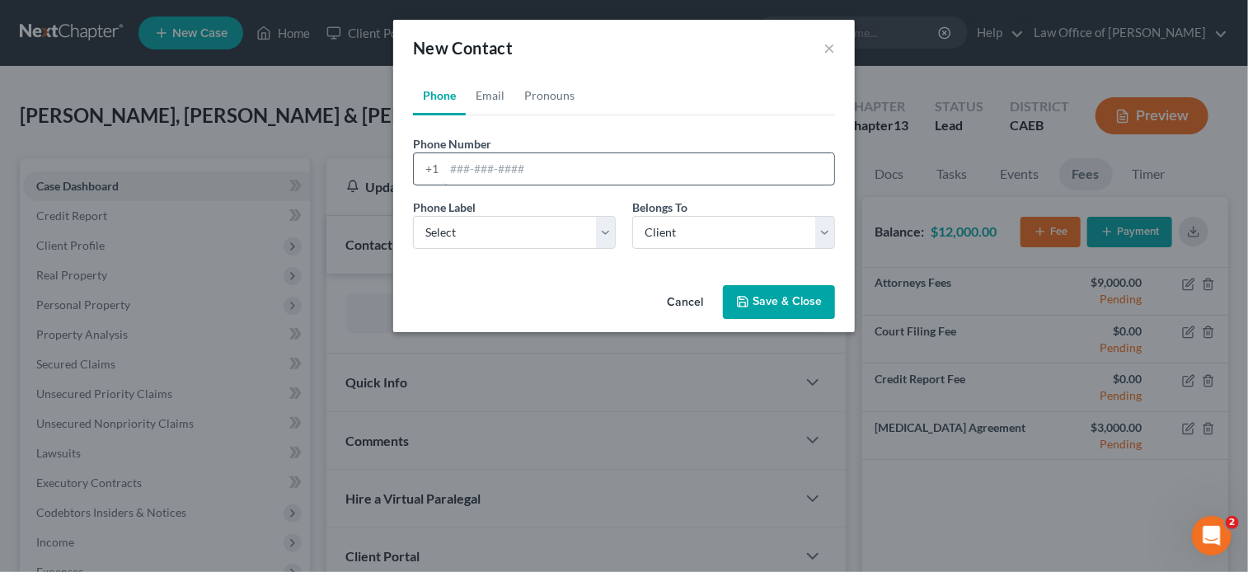
click at [524, 164] on input "tel" at bounding box center [639, 168] width 390 height 31
paste input "(209) 346-2746"
click at [449, 166] on input "(209) 346-2746" at bounding box center [639, 168] width 390 height 31
type input "(209) 346-2746"
click at [496, 219] on select "Select Mobile Home Work Other" at bounding box center [514, 232] width 203 height 33
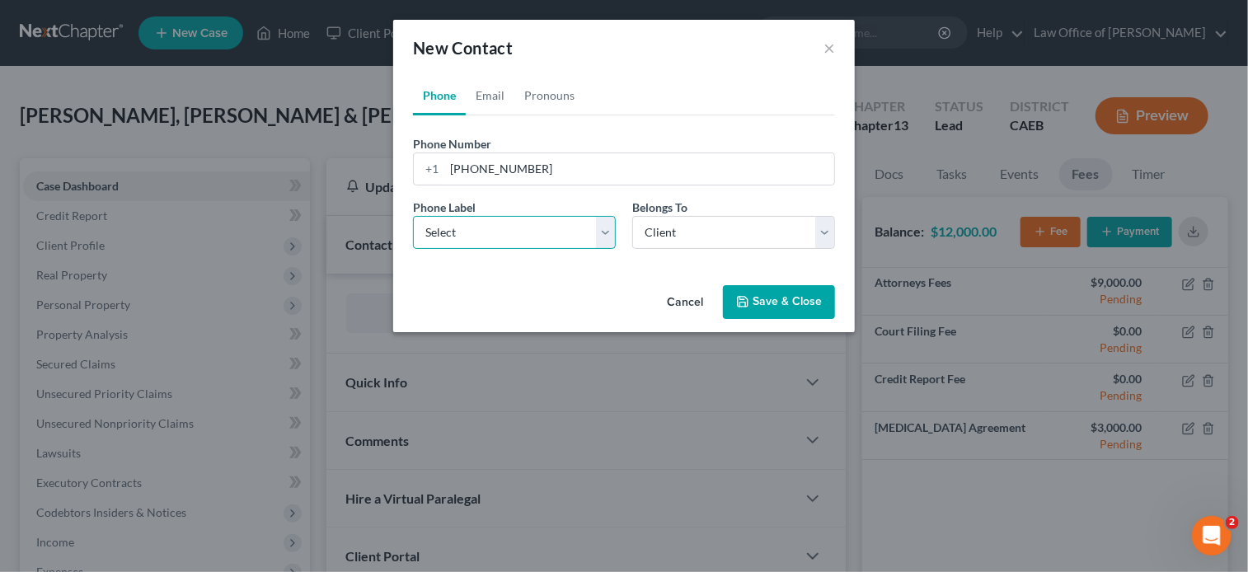
select select "0"
click at [413, 216] on select "Select Mobile Home Work Other" at bounding box center [514, 232] width 203 height 33
click at [755, 301] on button "Save & Close" at bounding box center [779, 302] width 112 height 35
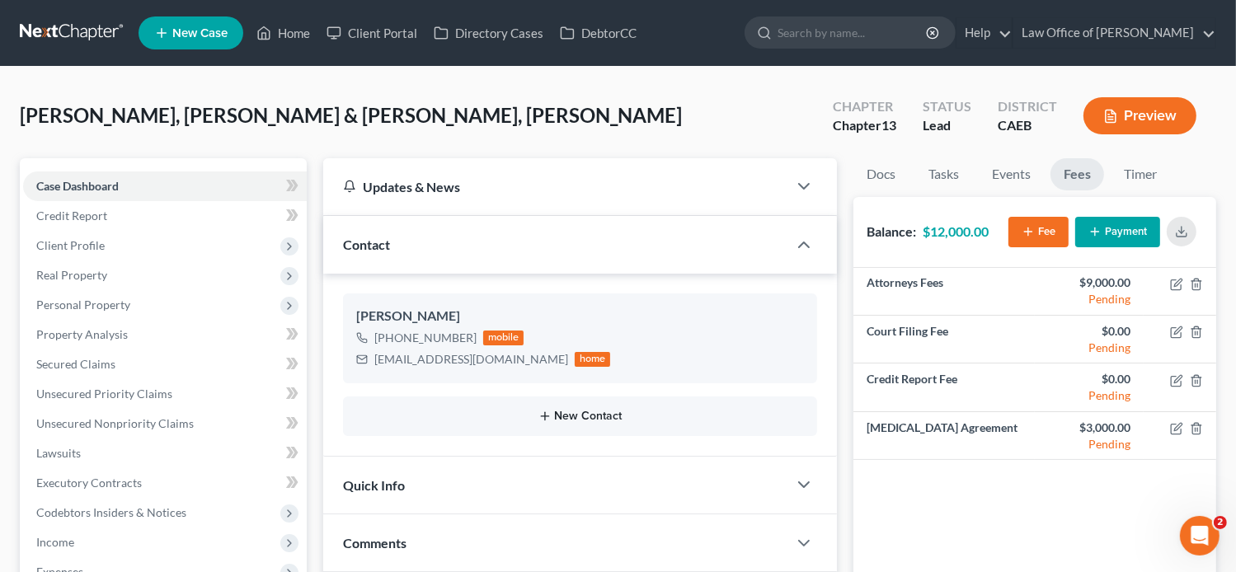
click at [581, 410] on button "New Contact" at bounding box center [580, 416] width 449 height 13
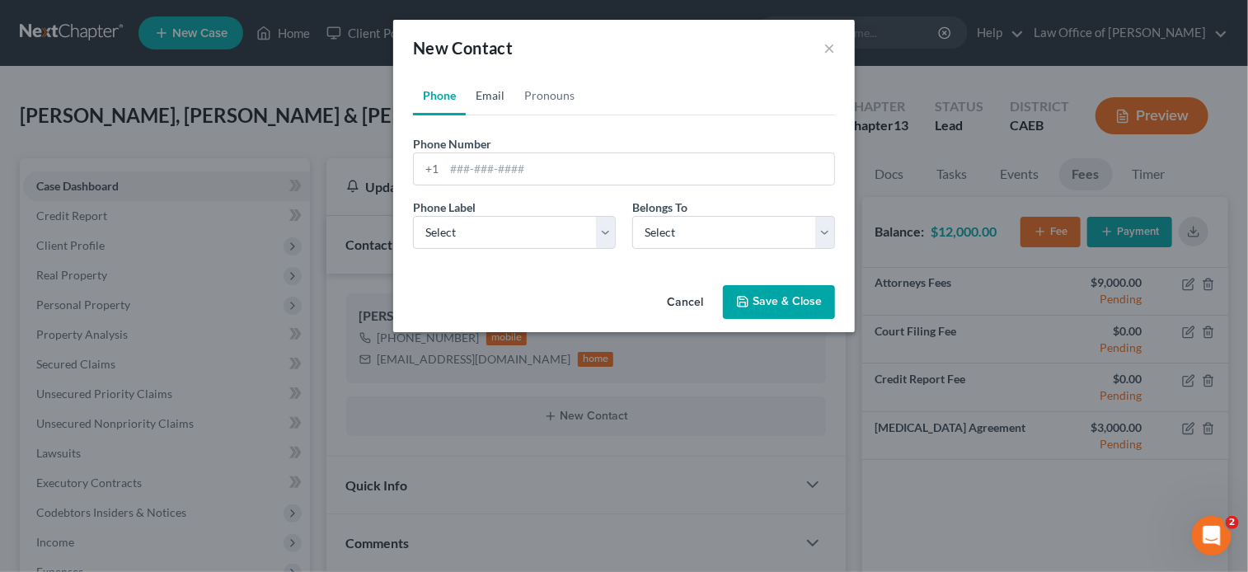
click at [472, 96] on link "Email" at bounding box center [490, 96] width 49 height 40
click at [495, 167] on input "email" at bounding box center [639, 168] width 390 height 31
paste input "dannytalasoo@yahoo.com"
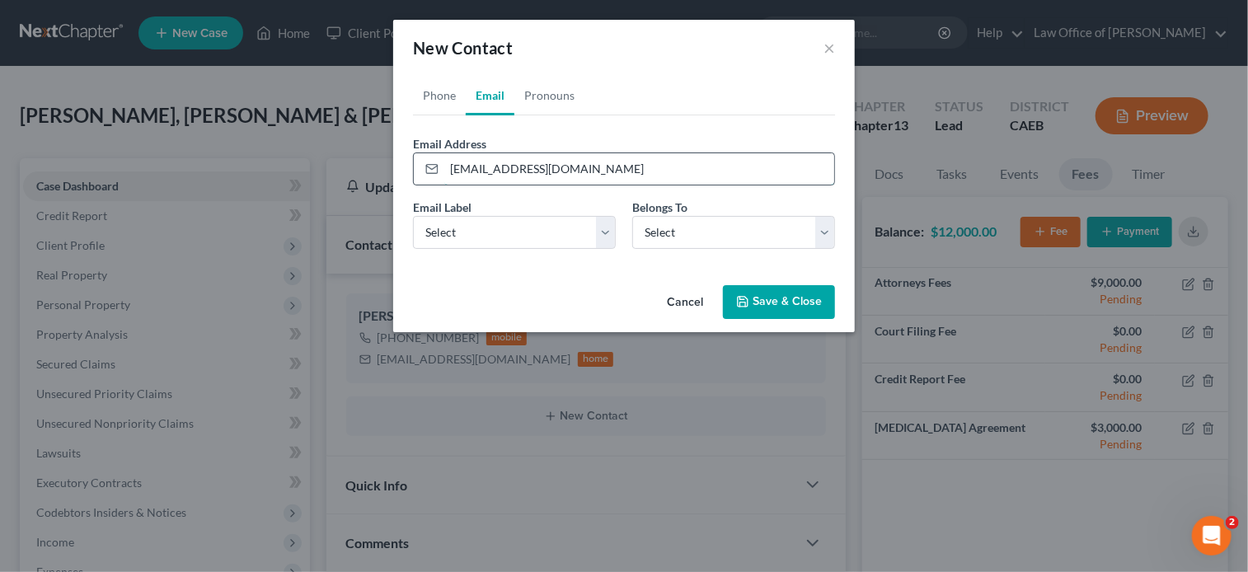
click at [454, 169] on input "dannytalasoo@yahoo.com" at bounding box center [639, 168] width 390 height 31
type input "dannytalasoo@yahoo.com"
click at [539, 263] on div "Phone Email Pronouns Phone Number * +1 Ext. Phone Label * Select Mobile Home Wo…" at bounding box center [624, 177] width 462 height 203
click at [518, 237] on select "Select Home Work Other" at bounding box center [514, 232] width 203 height 33
select select "0"
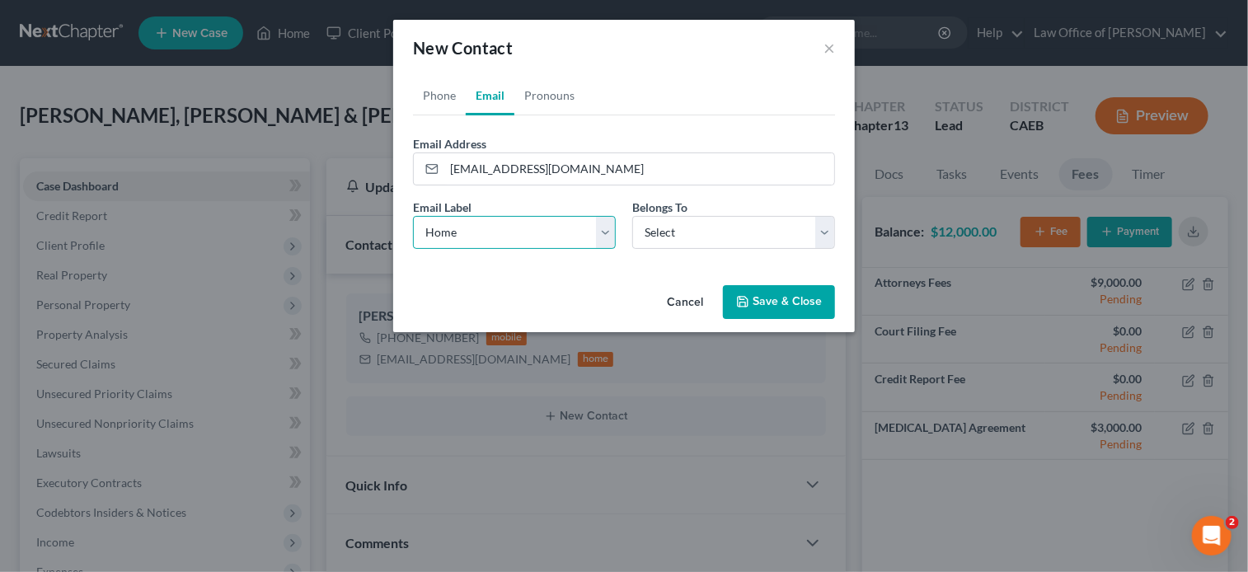
click at [413, 216] on select "Select Home Work Other" at bounding box center [514, 232] width 203 height 33
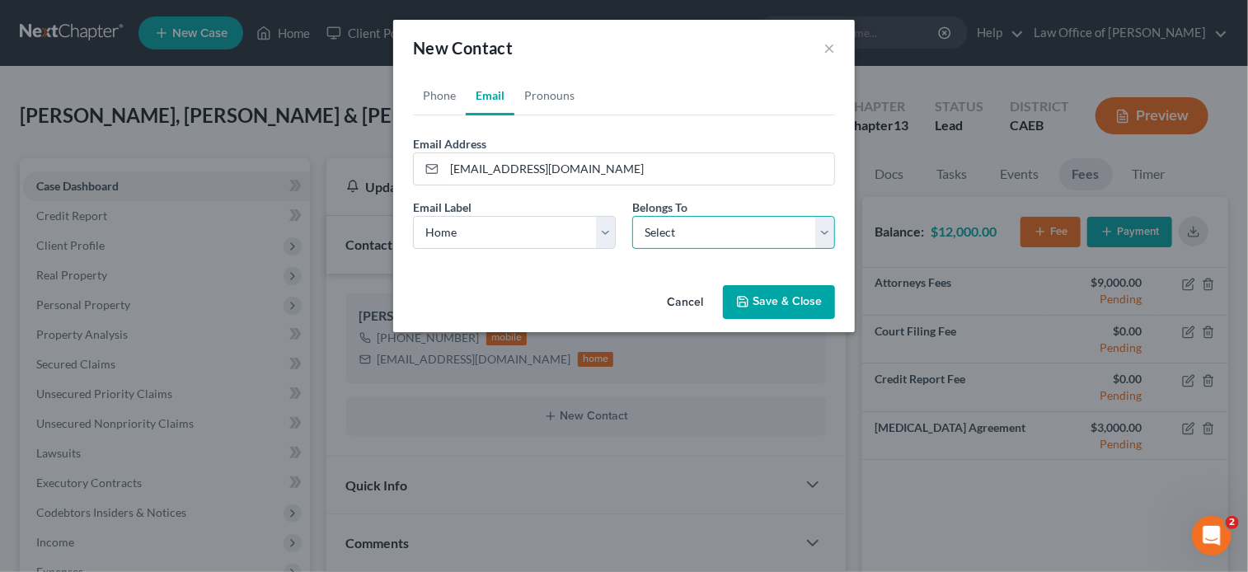
click at [703, 232] on select "Select Client Spouse Other" at bounding box center [733, 232] width 203 height 33
select select "0"
click at [632, 216] on select "Select Client Spouse Other" at bounding box center [733, 232] width 203 height 33
click at [772, 298] on button "Save & Close" at bounding box center [779, 302] width 112 height 35
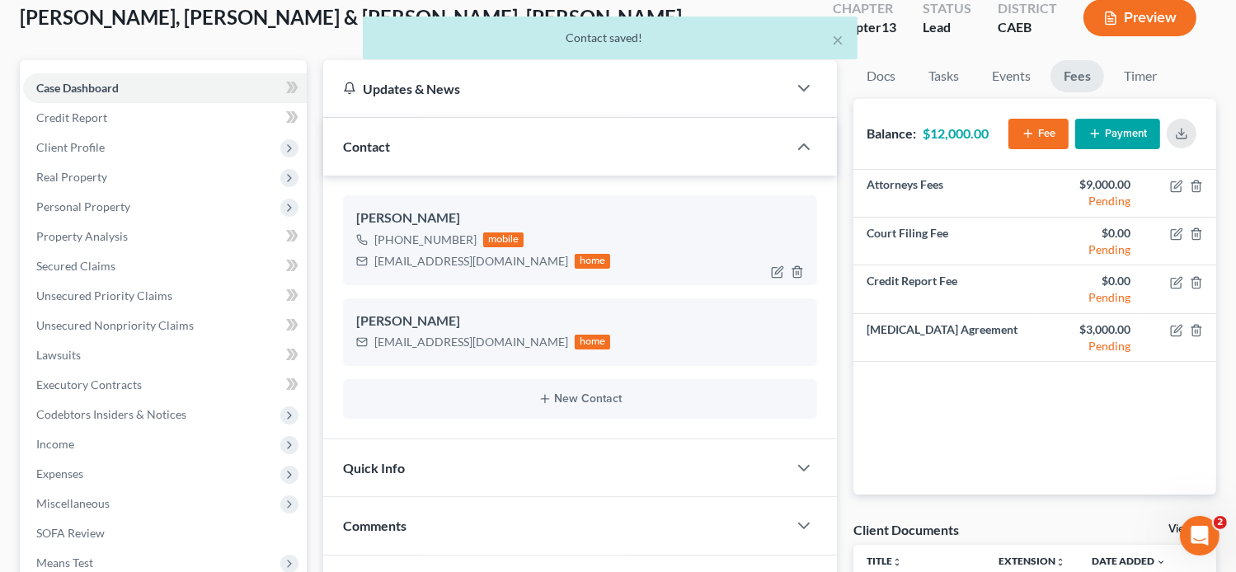
scroll to position [99, 0]
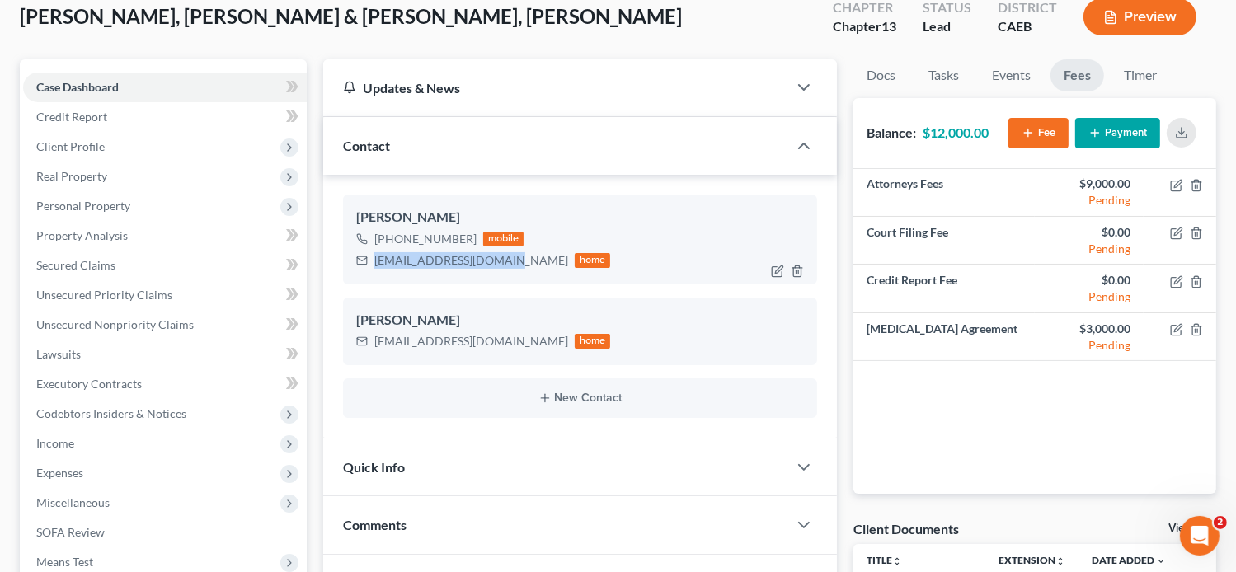
drag, startPoint x: 501, startPoint y: 258, endPoint x: 369, endPoint y: 256, distance: 132.8
click at [369, 256] on div "aviladiana24@yahoo.com home" at bounding box center [483, 260] width 255 height 21
copy div "aviladiana24@yahoo.com"
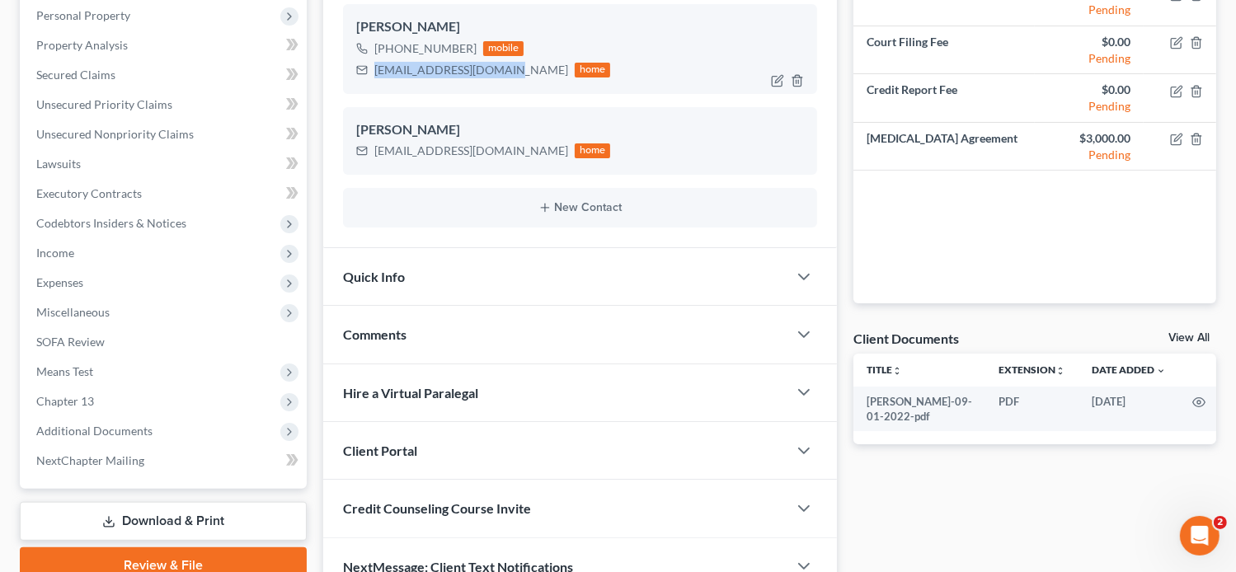
scroll to position [373, 0]
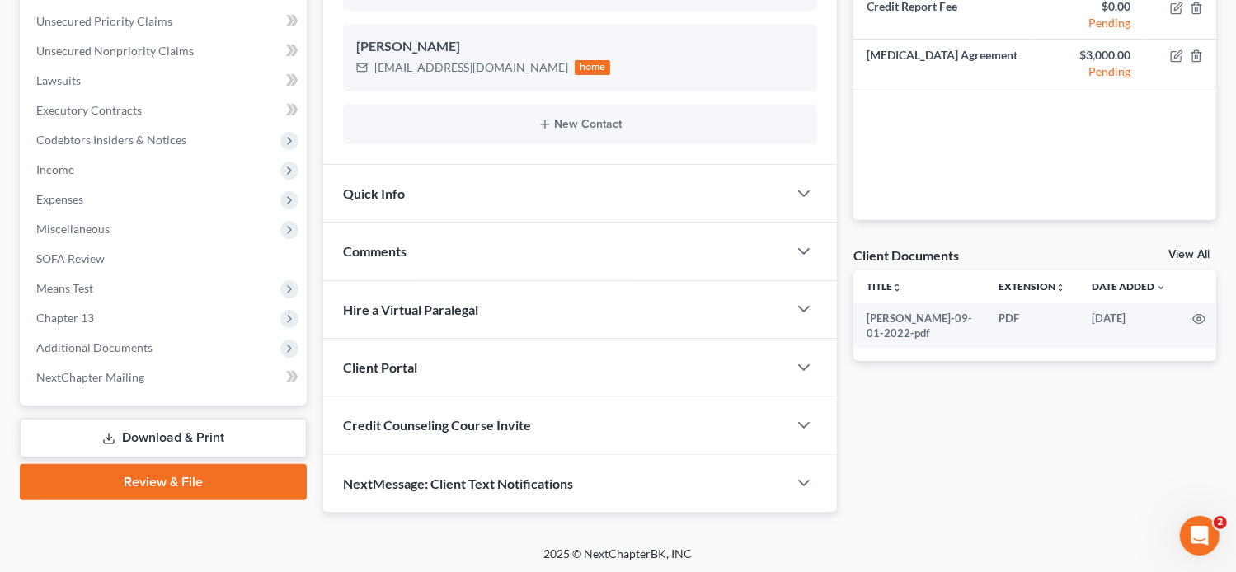
click at [444, 354] on div "Client Portal" at bounding box center [555, 367] width 465 height 57
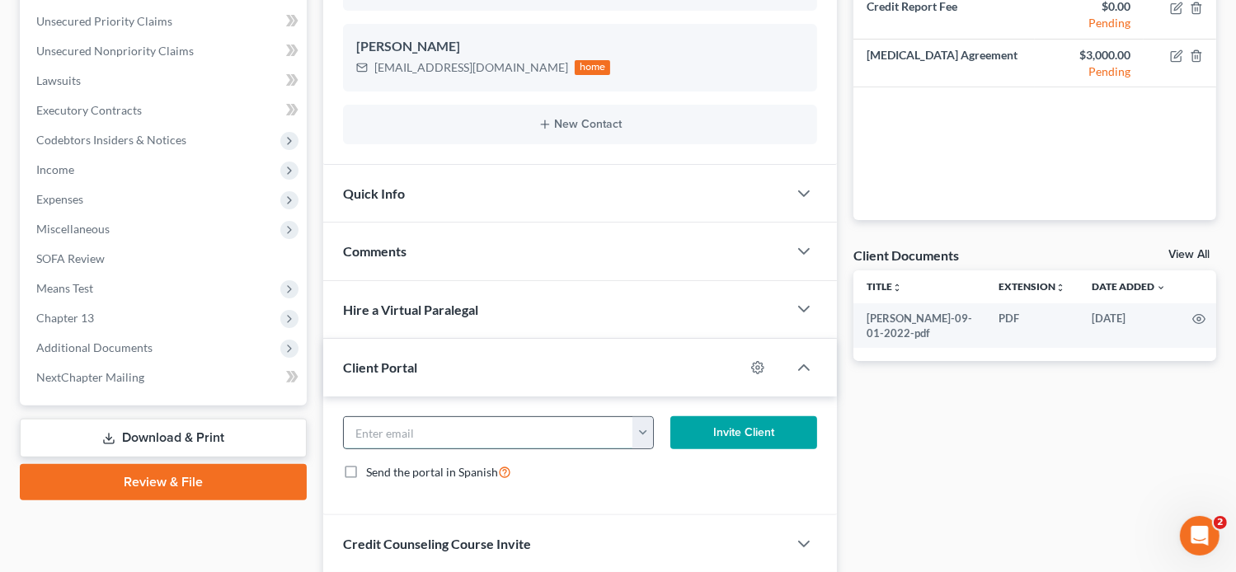
click at [458, 443] on input "email" at bounding box center [489, 432] width 290 height 31
paste input "aviladiana24@yahoo.com"
type input "aviladiana24@yahoo.com"
click at [719, 426] on button "Invite Client" at bounding box center [744, 432] width 148 height 33
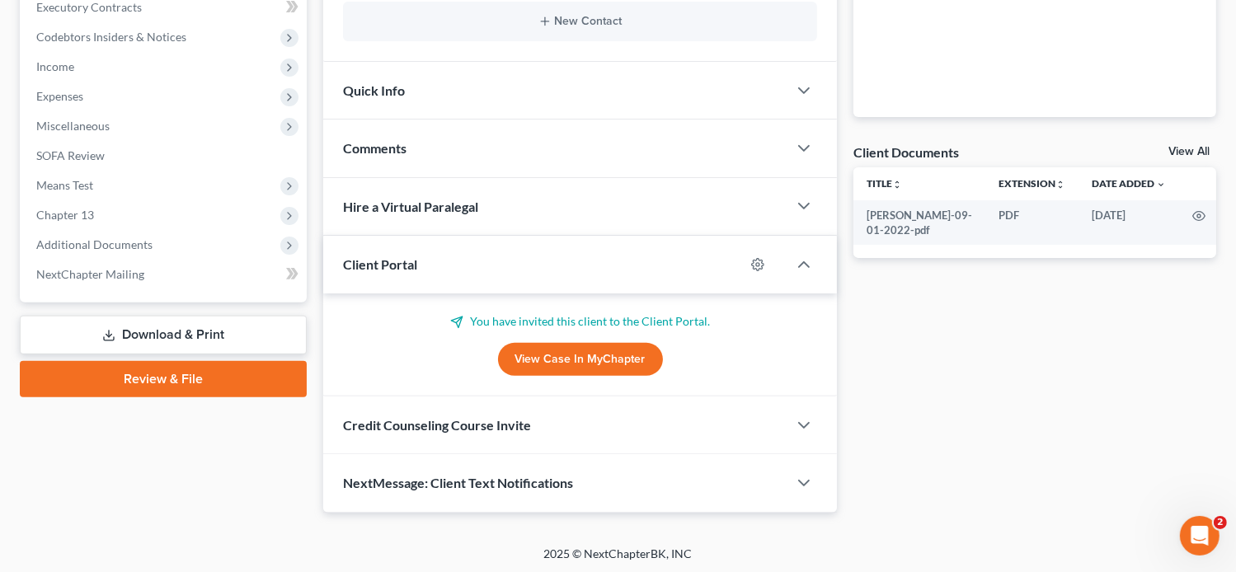
click at [591, 422] on div "Credit Counseling Course Invite" at bounding box center [555, 425] width 465 height 57
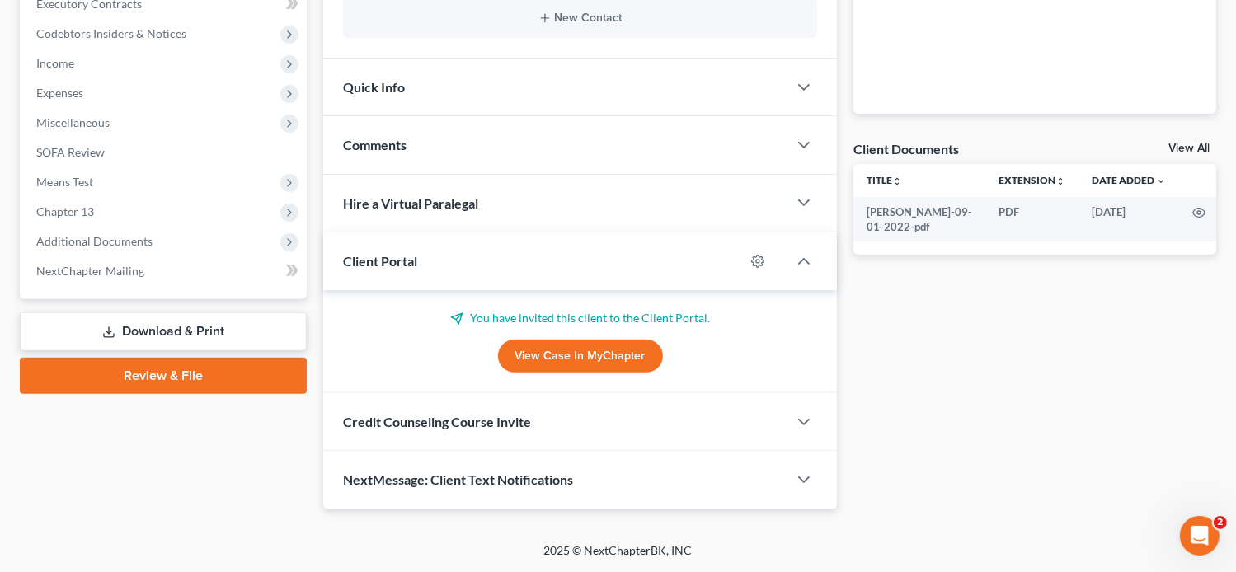
scroll to position [555, 0]
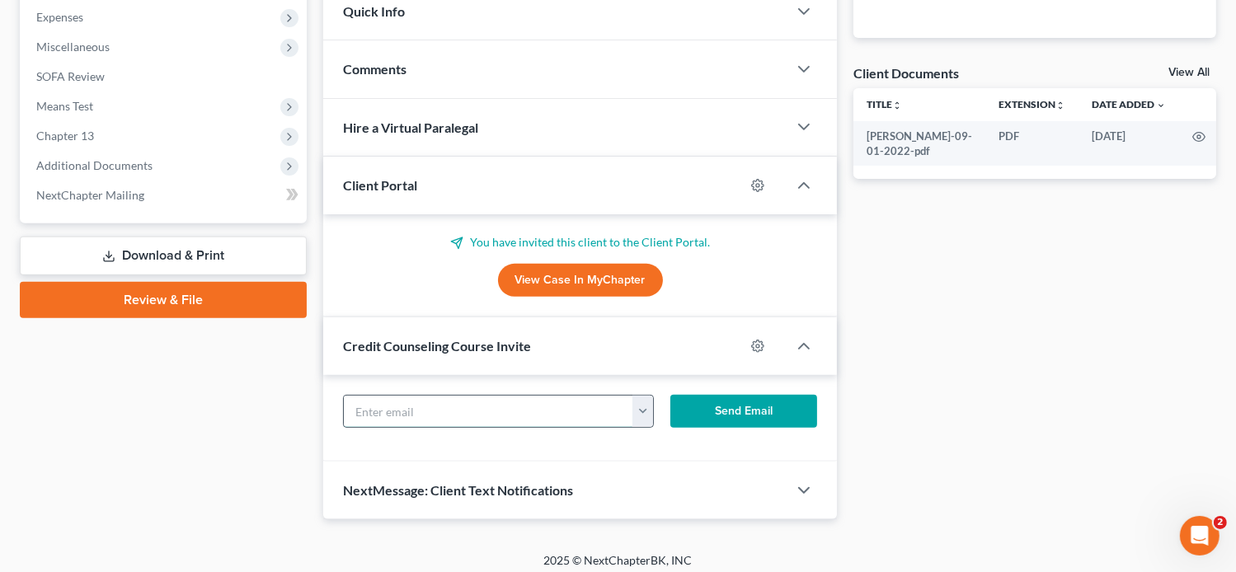
click at [472, 402] on input "text" at bounding box center [489, 411] width 290 height 31
paste input "aviladiana24@yahoo.com"
type input "aviladiana24@yahoo.com"
click at [722, 443] on div "aviladiana24@yahoo.com aviladiana24@yahoo.com dannytalasoo@yahoo.com Send Email" at bounding box center [580, 418] width 515 height 87
click at [693, 403] on button "Send Email" at bounding box center [744, 411] width 148 height 33
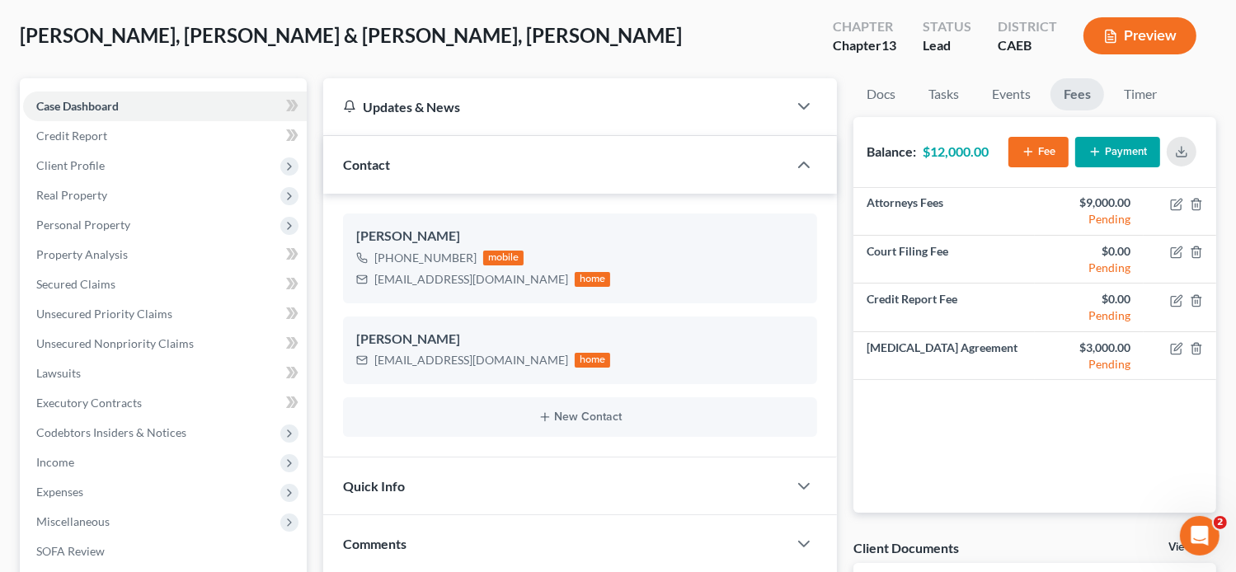
scroll to position [0, 0]
